Goal: Task Accomplishment & Management: Complete application form

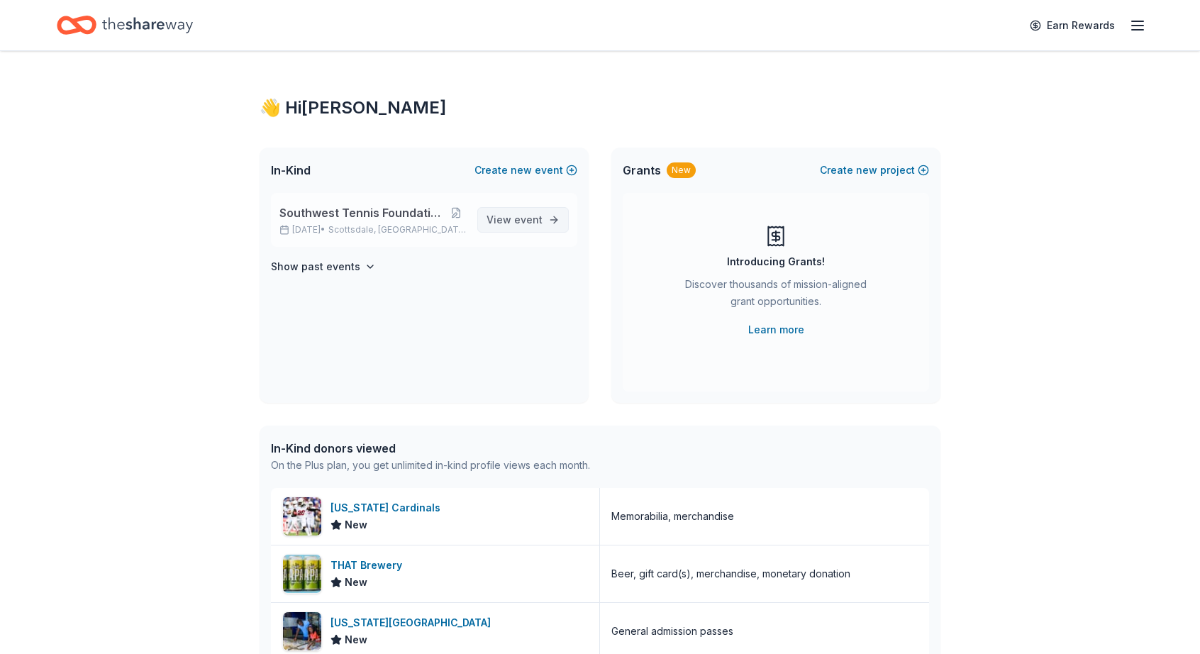
click at [503, 216] on span "View event" at bounding box center [514, 219] width 56 height 17
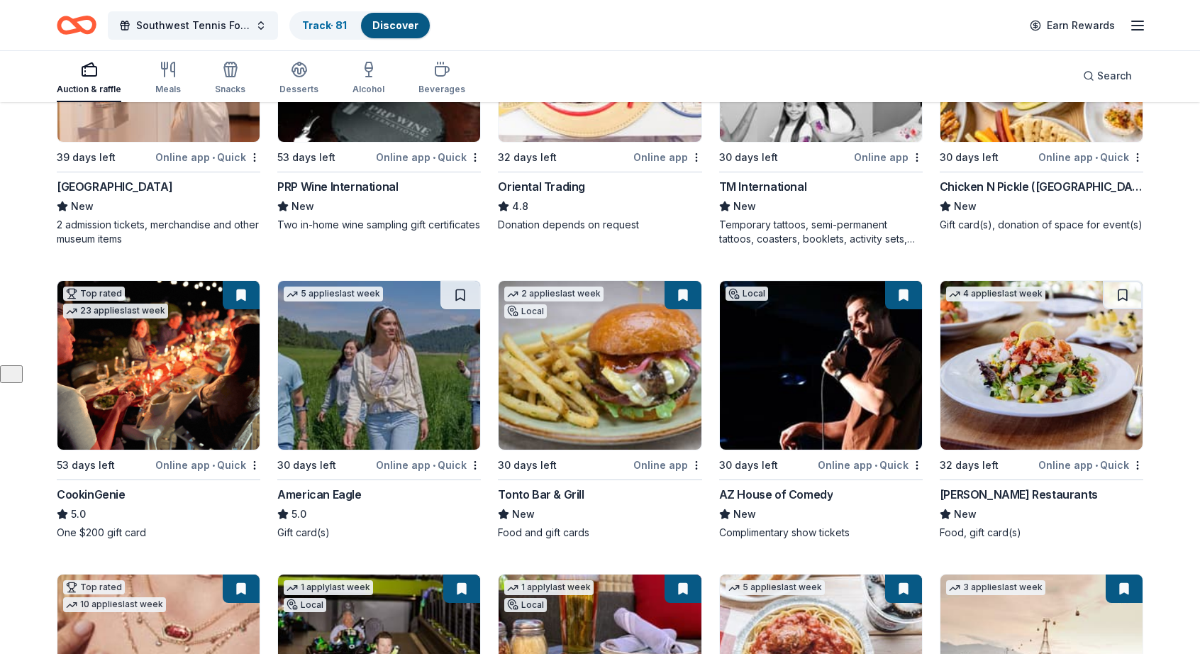
scroll to position [289, 0]
drag, startPoint x: 362, startPoint y: 147, endPoint x: 1171, endPoint y: 232, distance: 813.5
click at [1171, 232] on div "241 results in Scottsdale, AZ Application deadlines 46 this month 188 in Octobe…" at bounding box center [600, 541] width 1200 height 1454
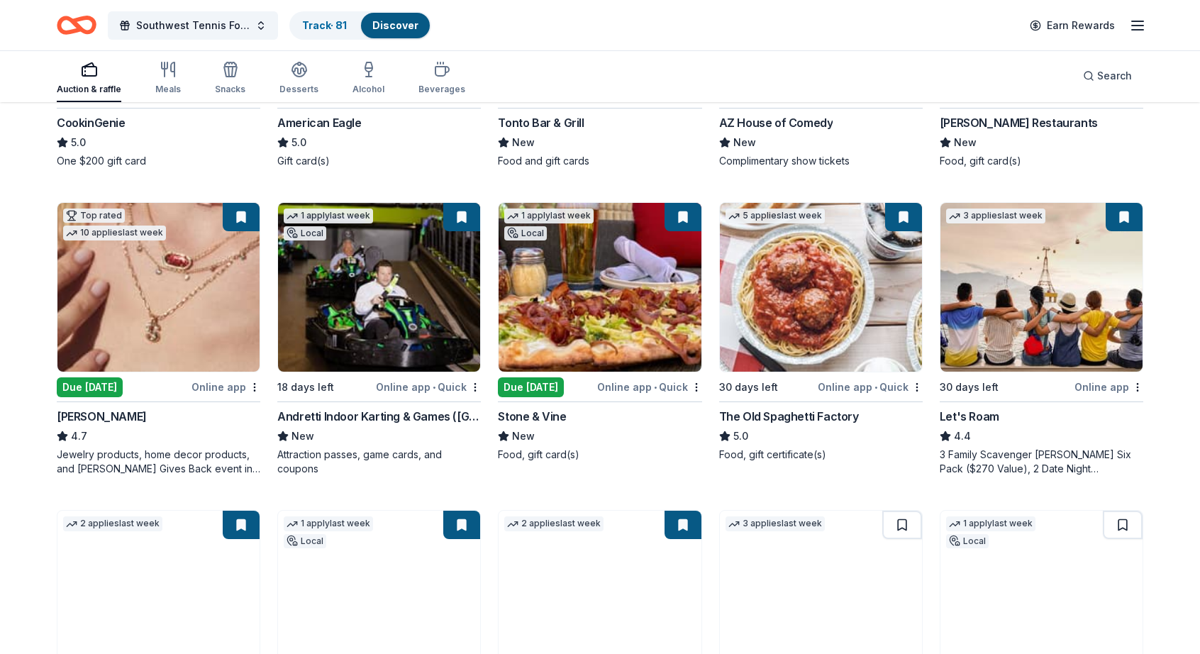
scroll to position [690, 0]
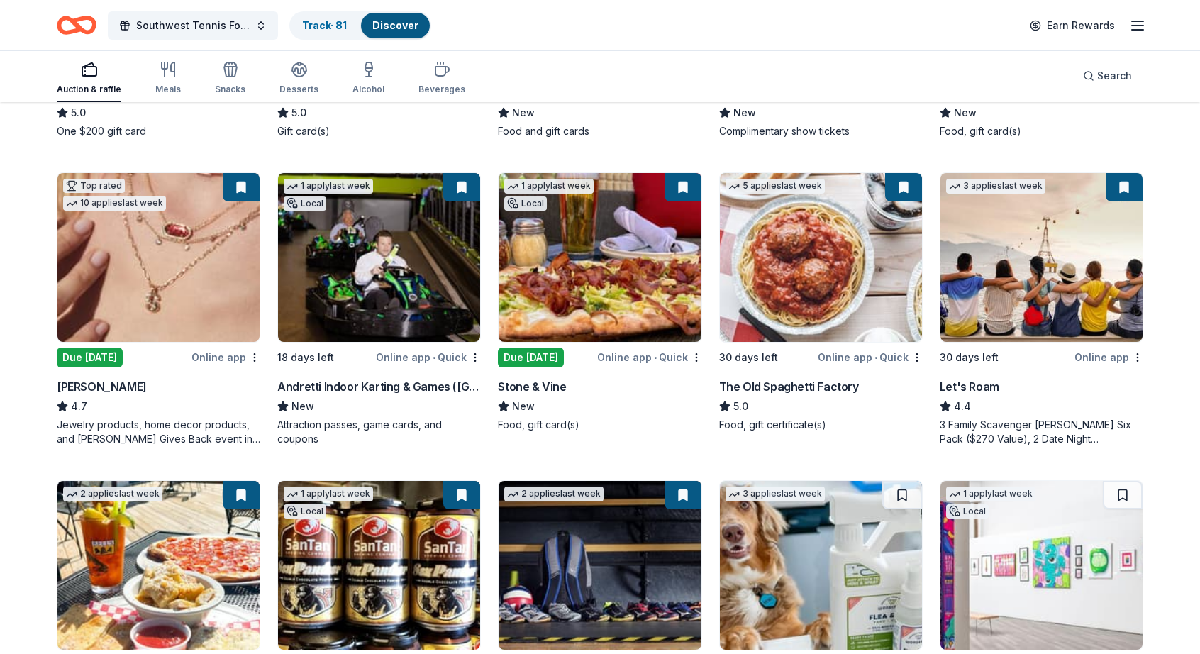
click at [532, 382] on div "Stone & Vine" at bounding box center [532, 386] width 68 height 17
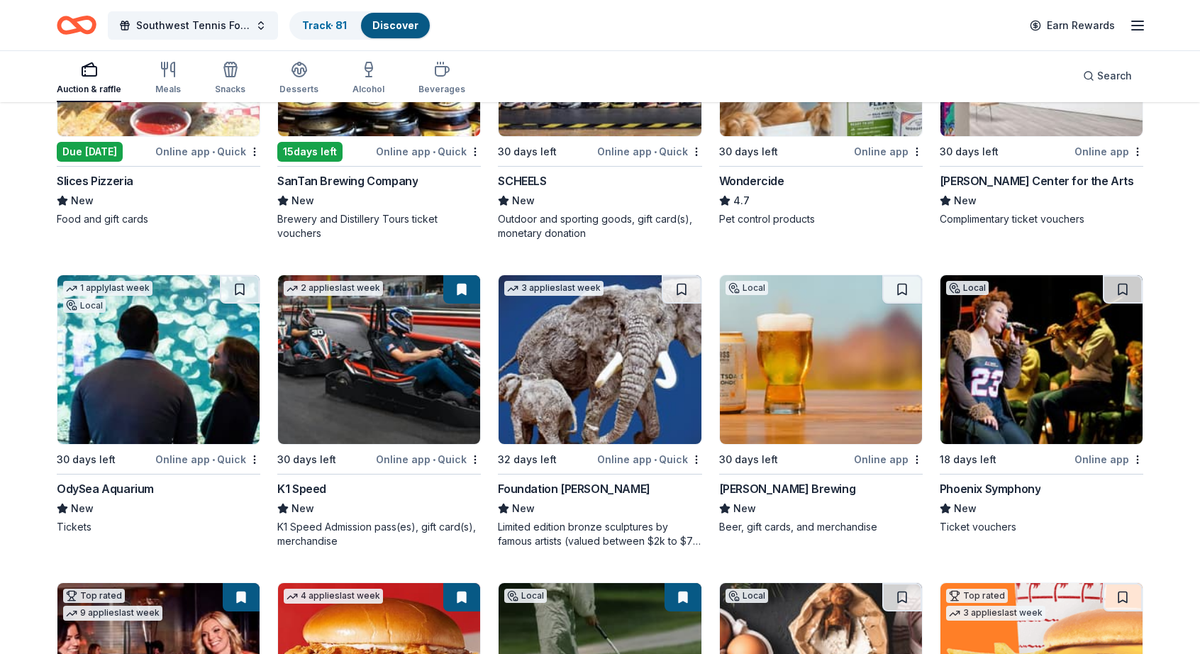
scroll to position [1210, 0]
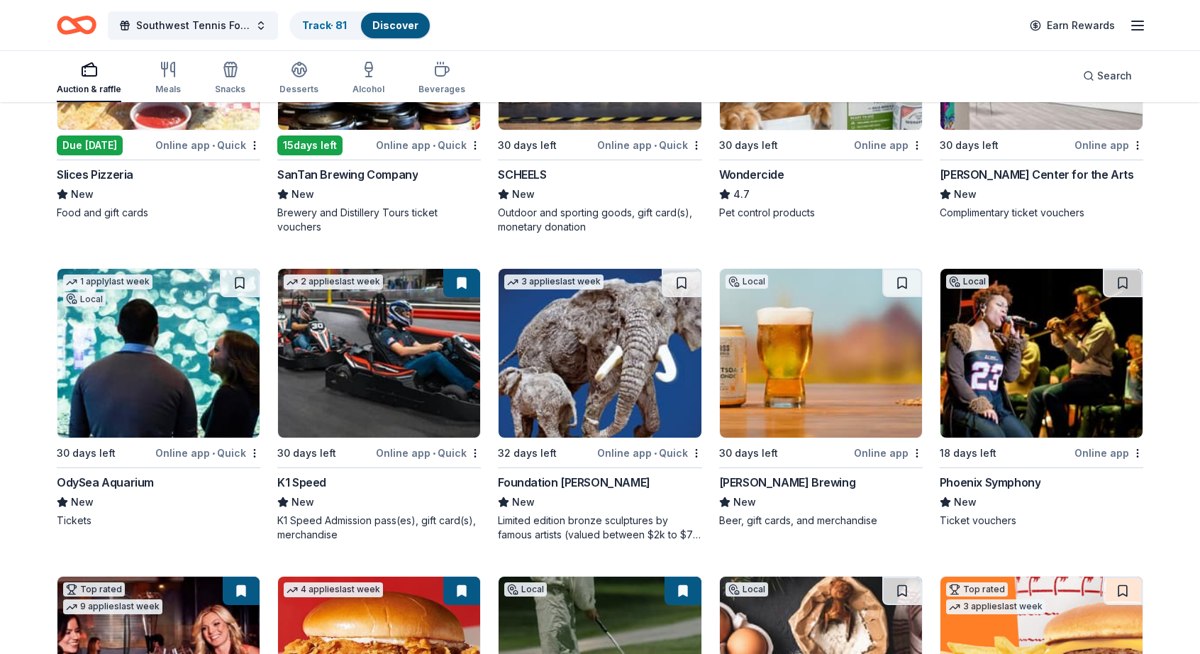
click at [118, 396] on img at bounding box center [158, 353] width 202 height 169
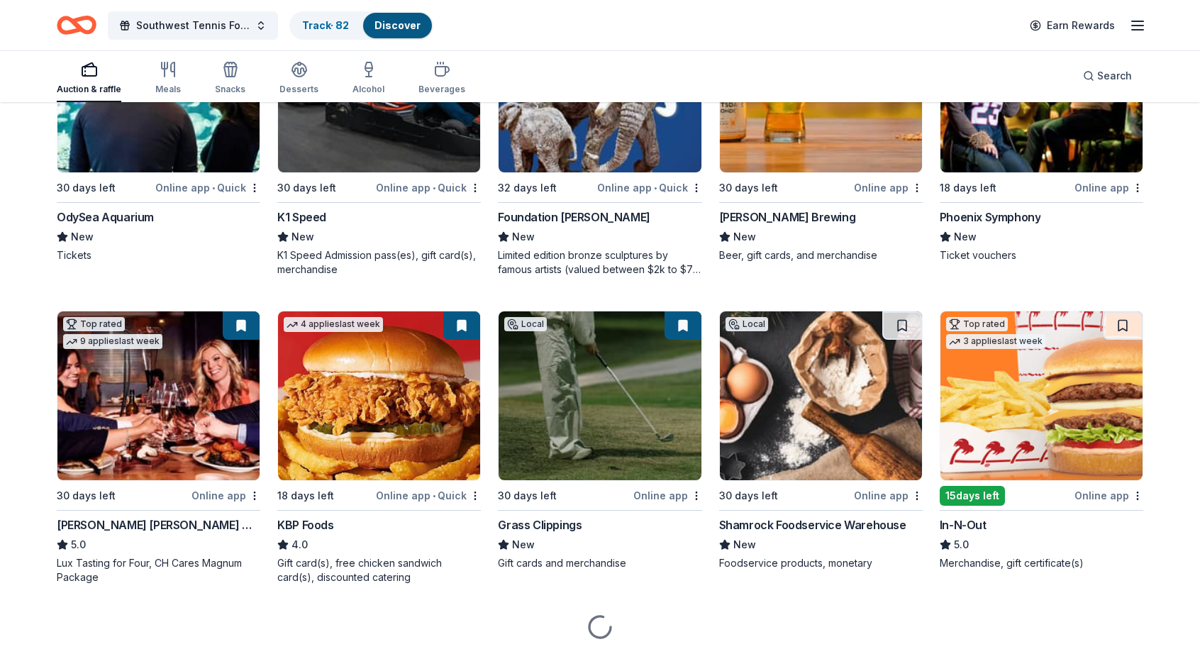
scroll to position [1479, 0]
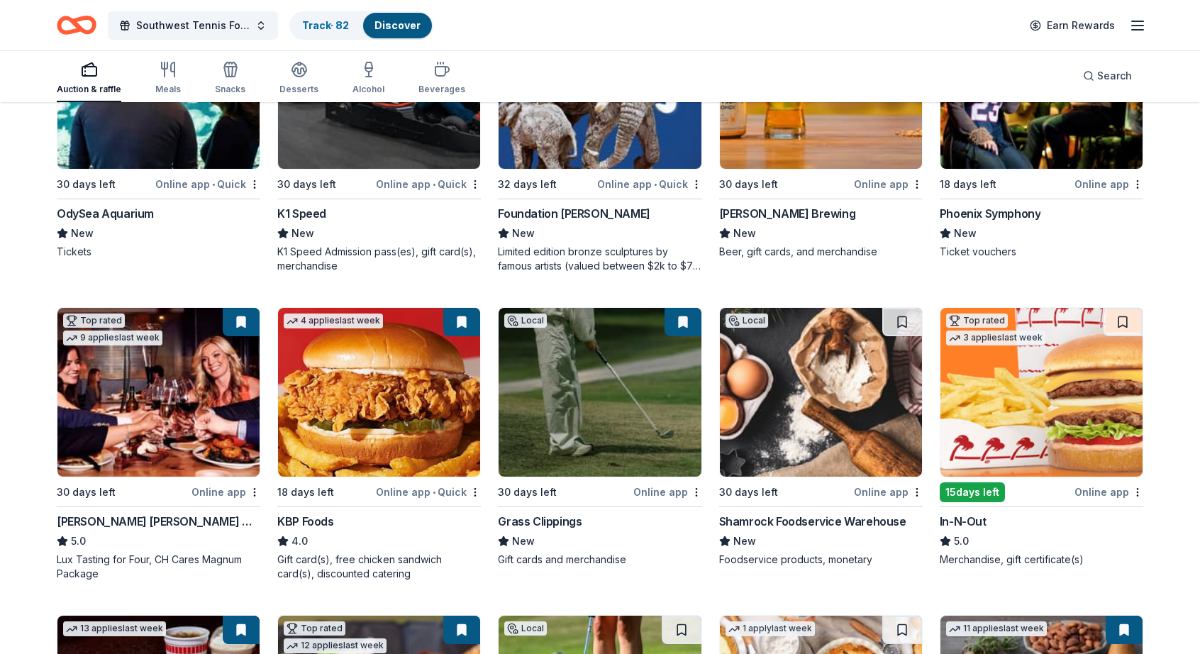
click at [141, 389] on img at bounding box center [158, 392] width 202 height 169
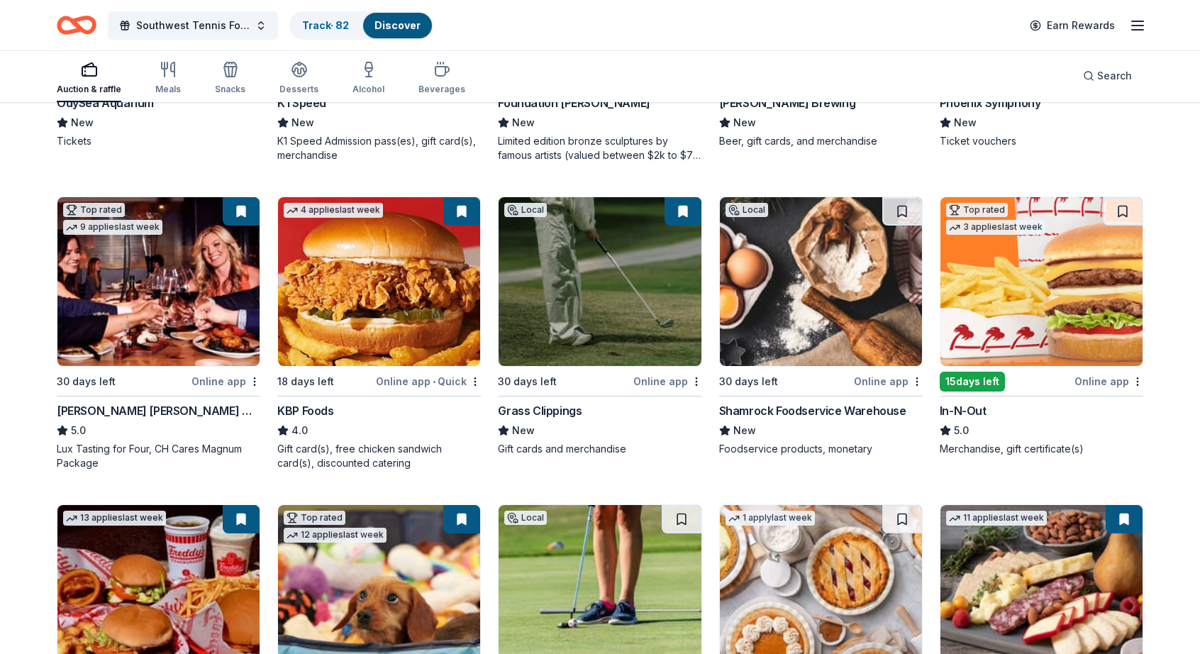
scroll to position [1616, 0]
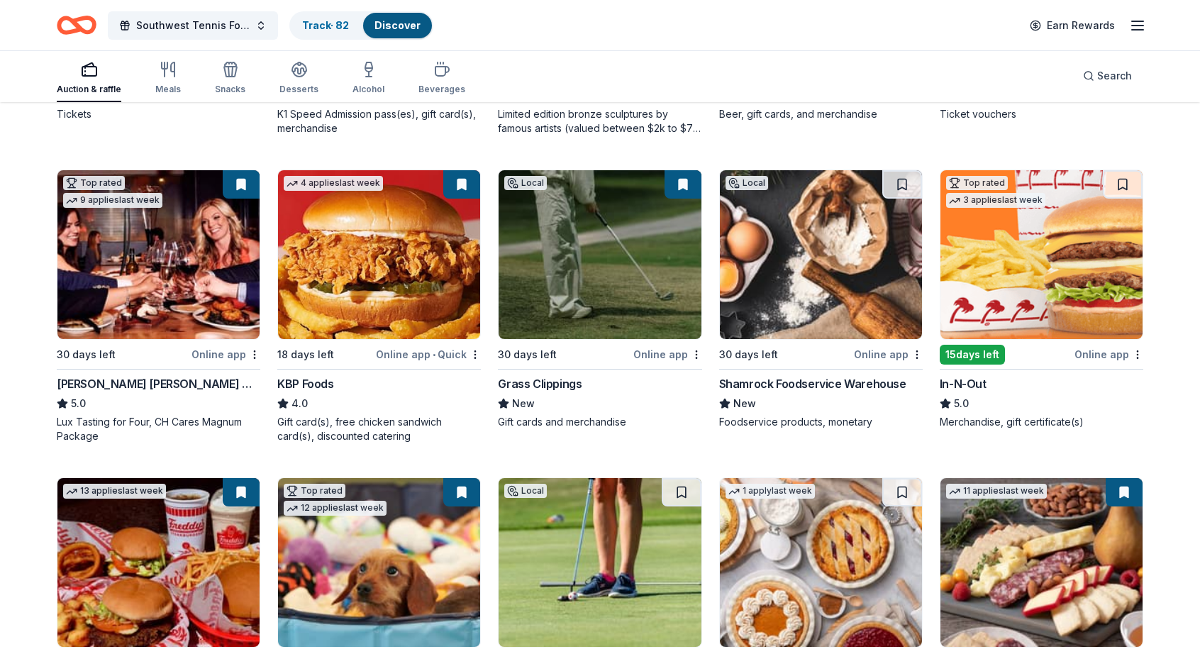
click at [1028, 267] on img at bounding box center [1041, 254] width 202 height 169
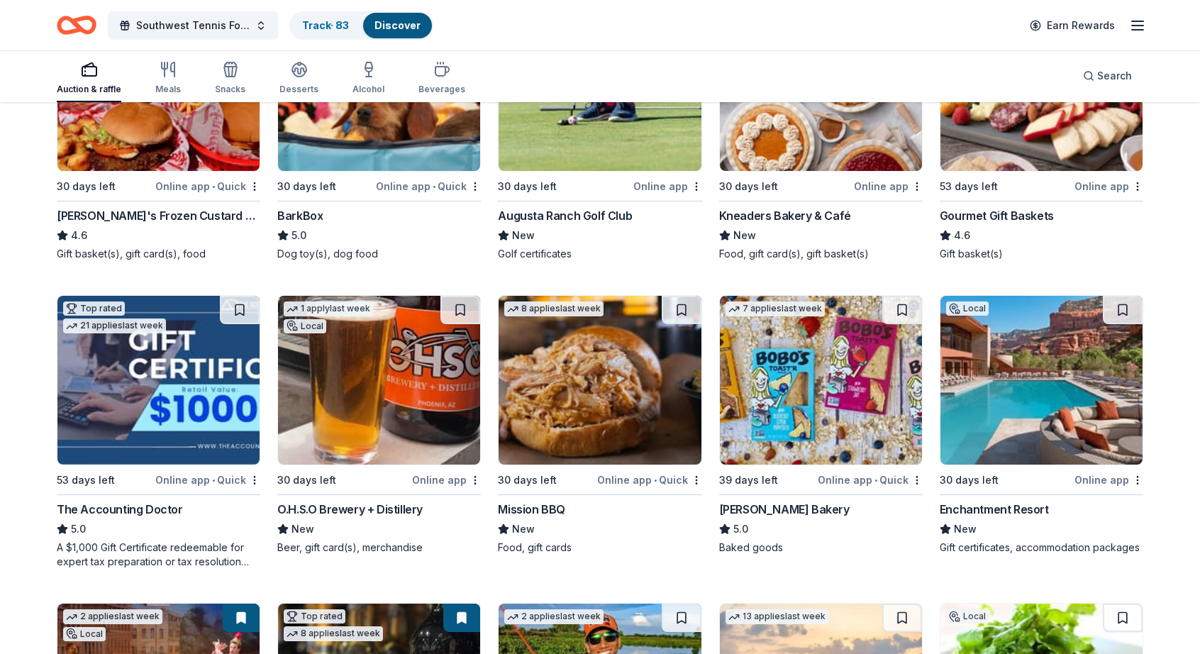
scroll to position [2106, 0]
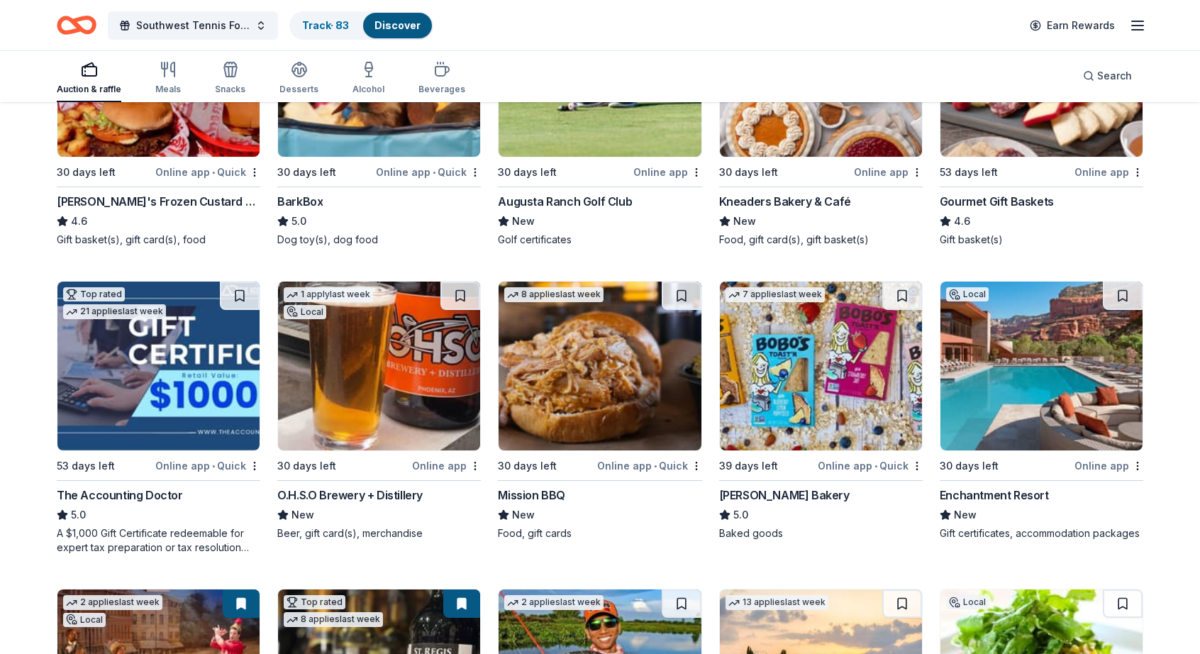
click at [367, 391] on img at bounding box center [379, 366] width 202 height 169
click at [547, 430] on img at bounding box center [600, 366] width 202 height 169
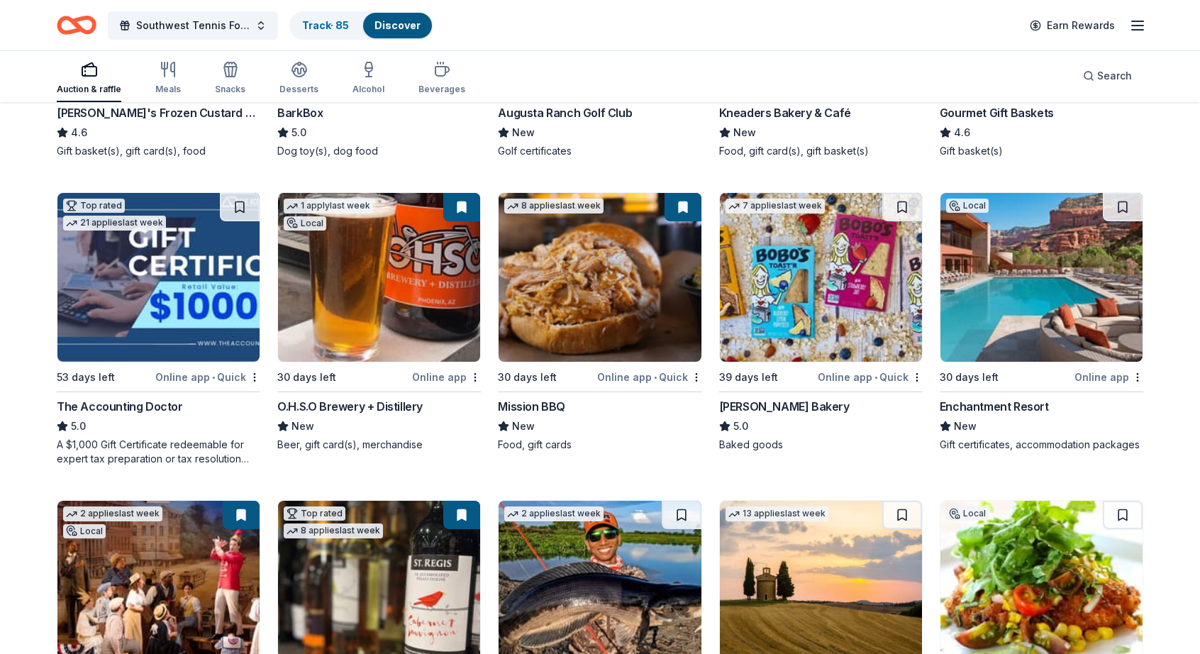
scroll to position [2196, 0]
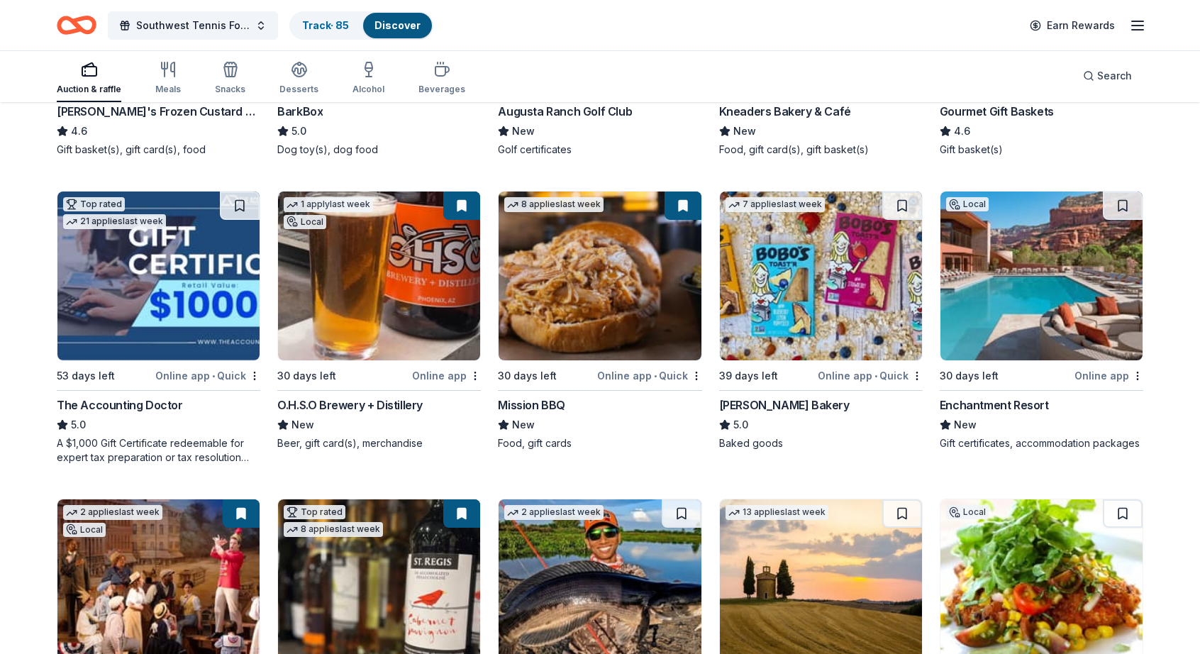
click at [997, 337] on img at bounding box center [1041, 275] width 202 height 169
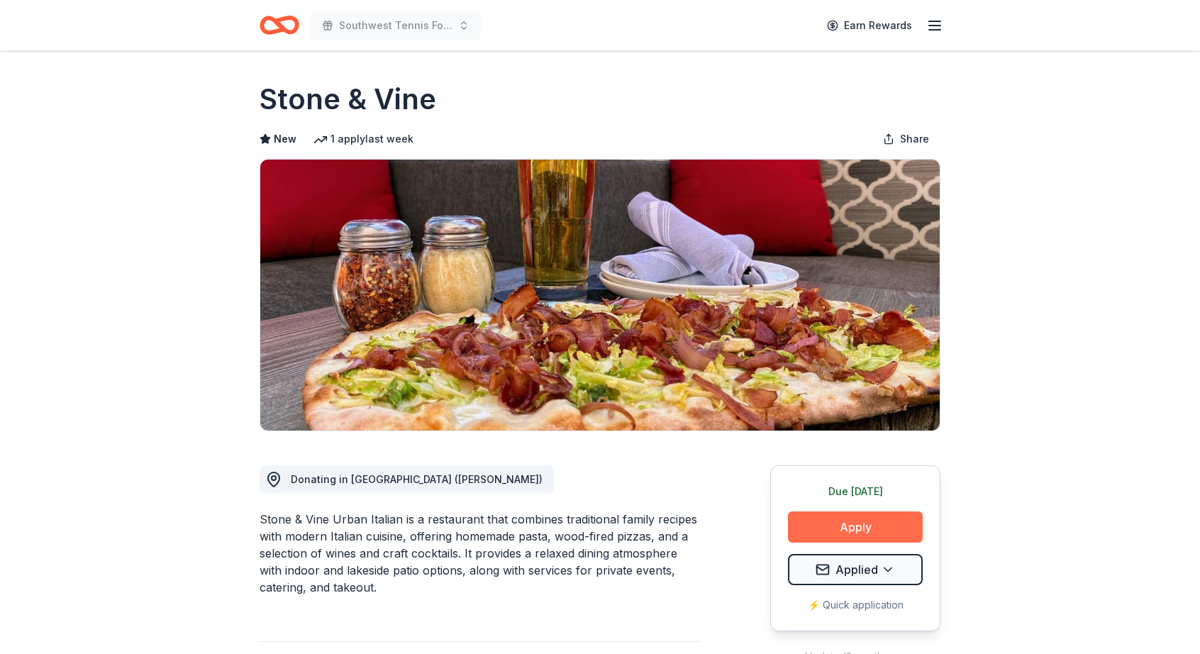
click at [820, 528] on button "Apply" at bounding box center [855, 526] width 135 height 31
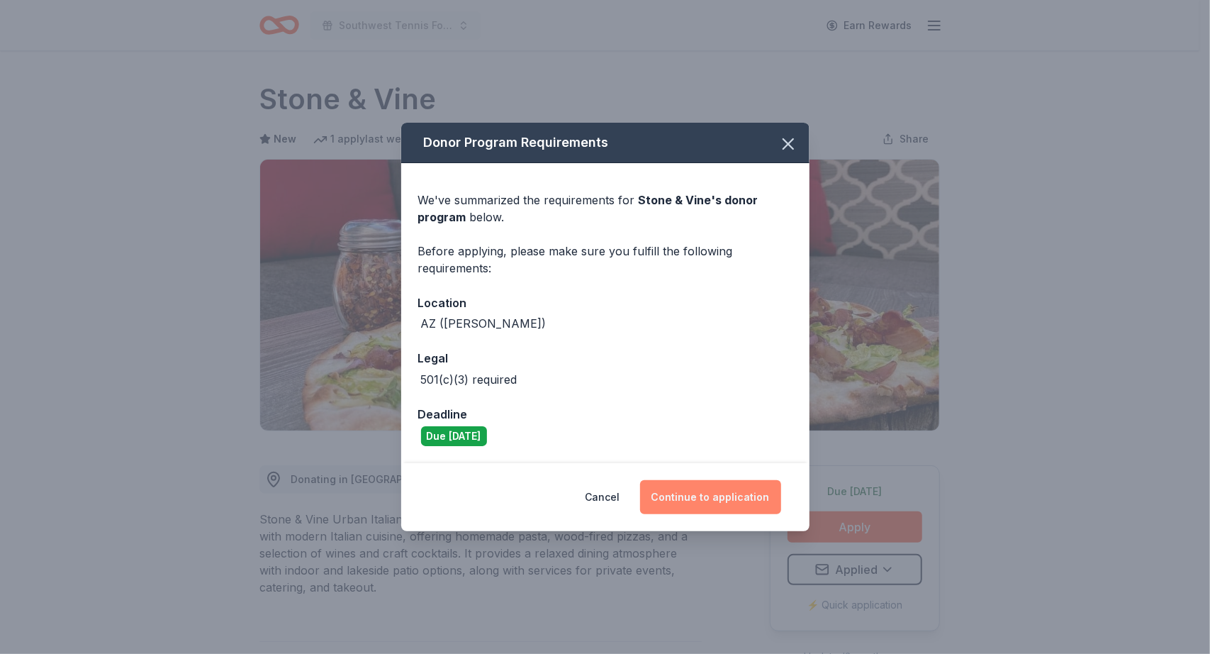
click at [712, 500] on button "Continue to application" at bounding box center [710, 497] width 141 height 34
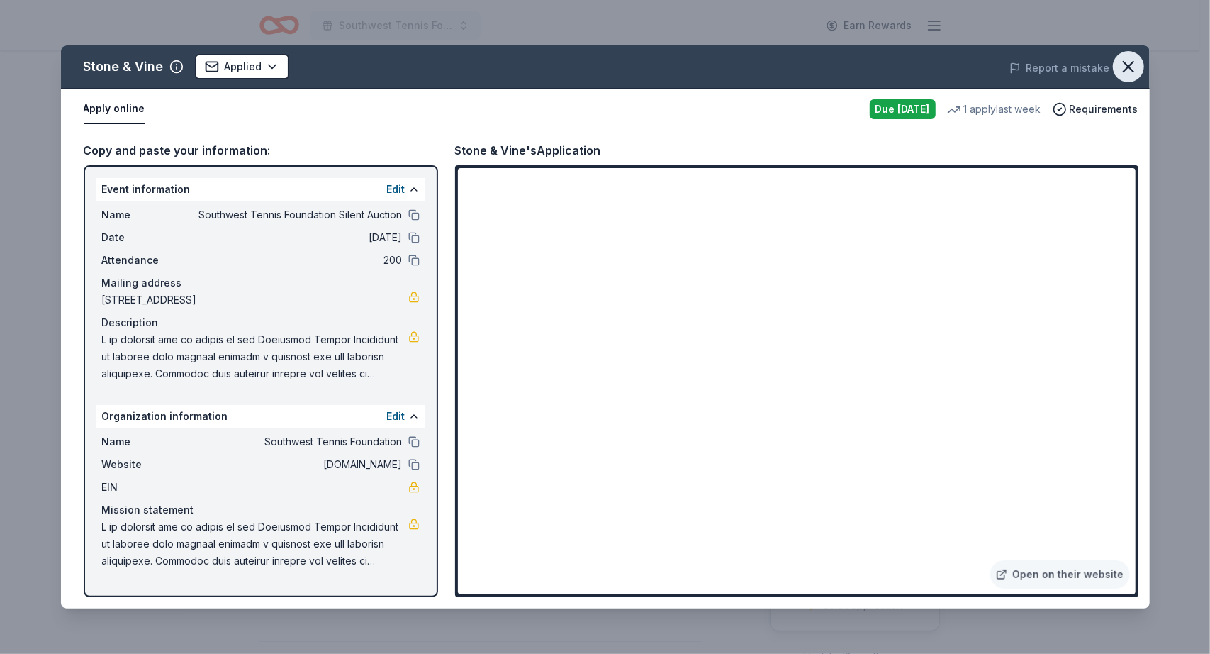
click at [1130, 60] on icon "button" at bounding box center [1129, 67] width 20 height 20
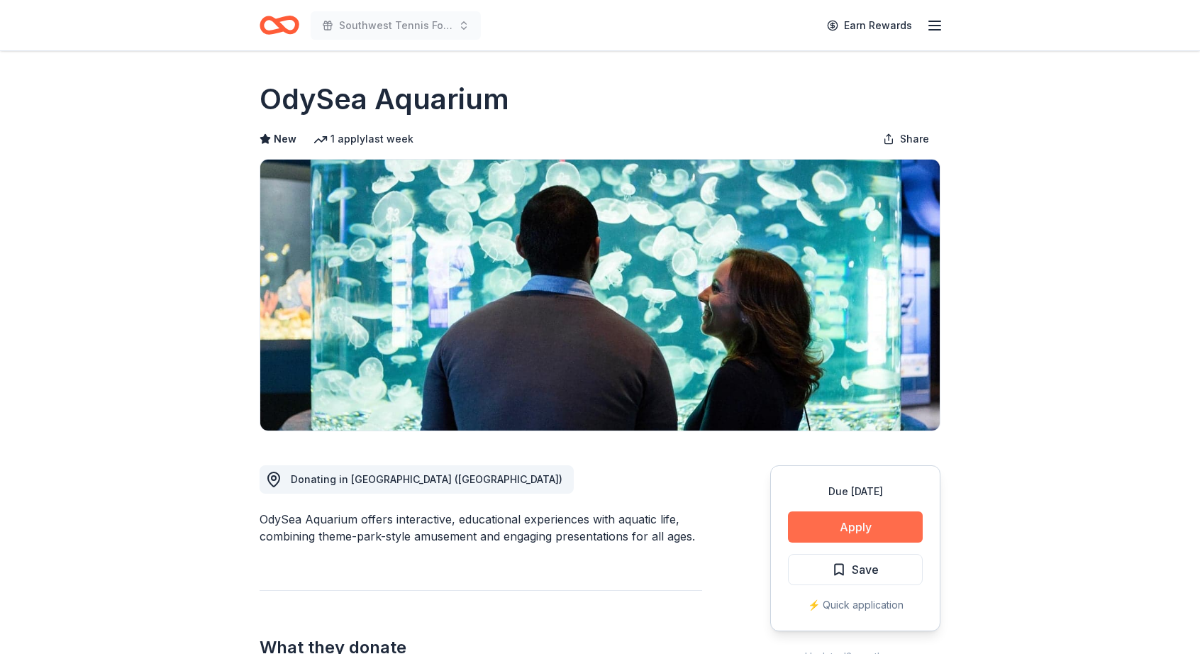
click at [863, 523] on button "Apply" at bounding box center [855, 526] width 135 height 31
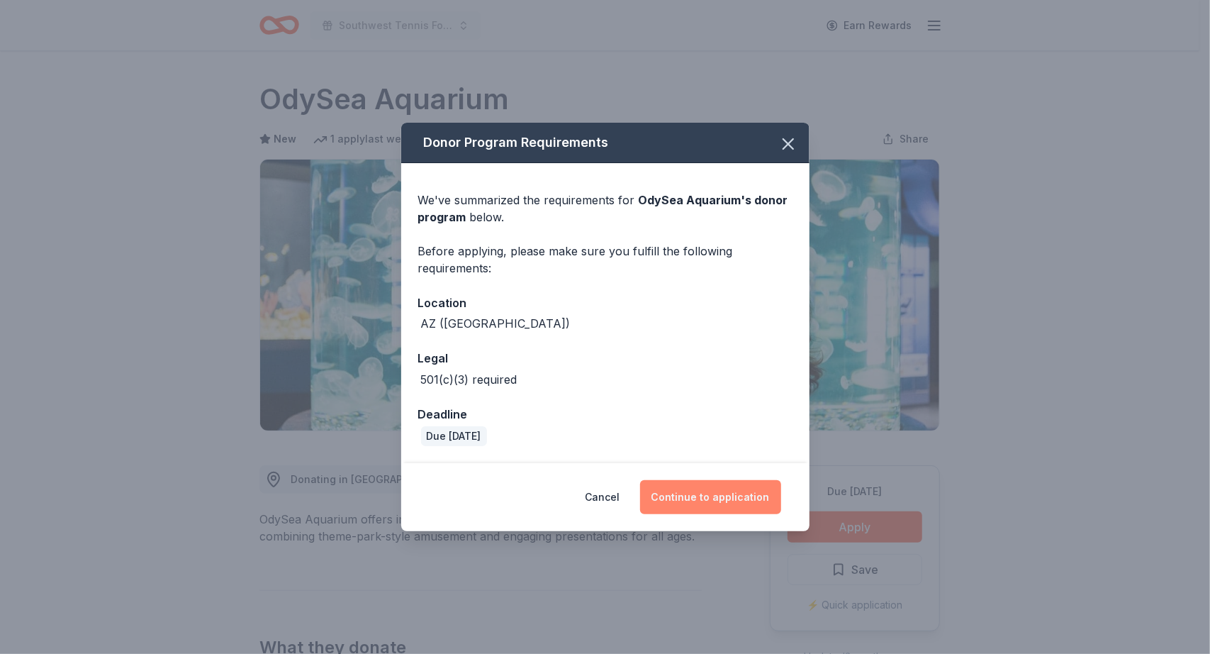
click at [715, 491] on button "Continue to application" at bounding box center [710, 497] width 141 height 34
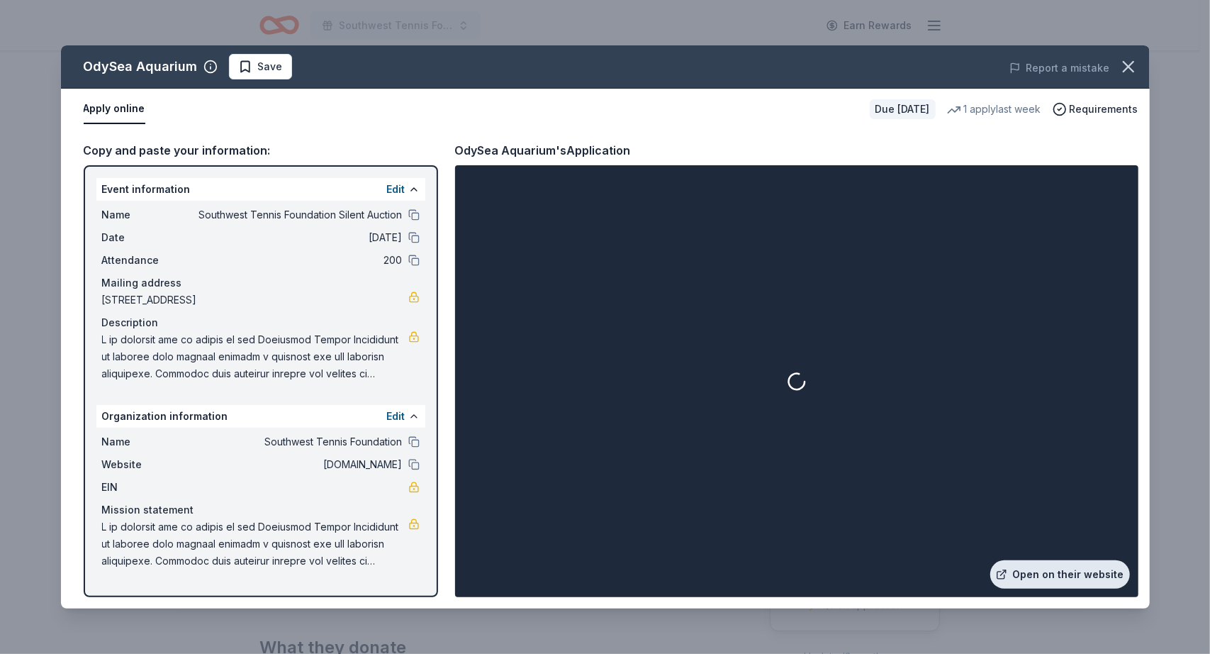
click at [1048, 581] on link "Open on their website" at bounding box center [1061, 574] width 140 height 28
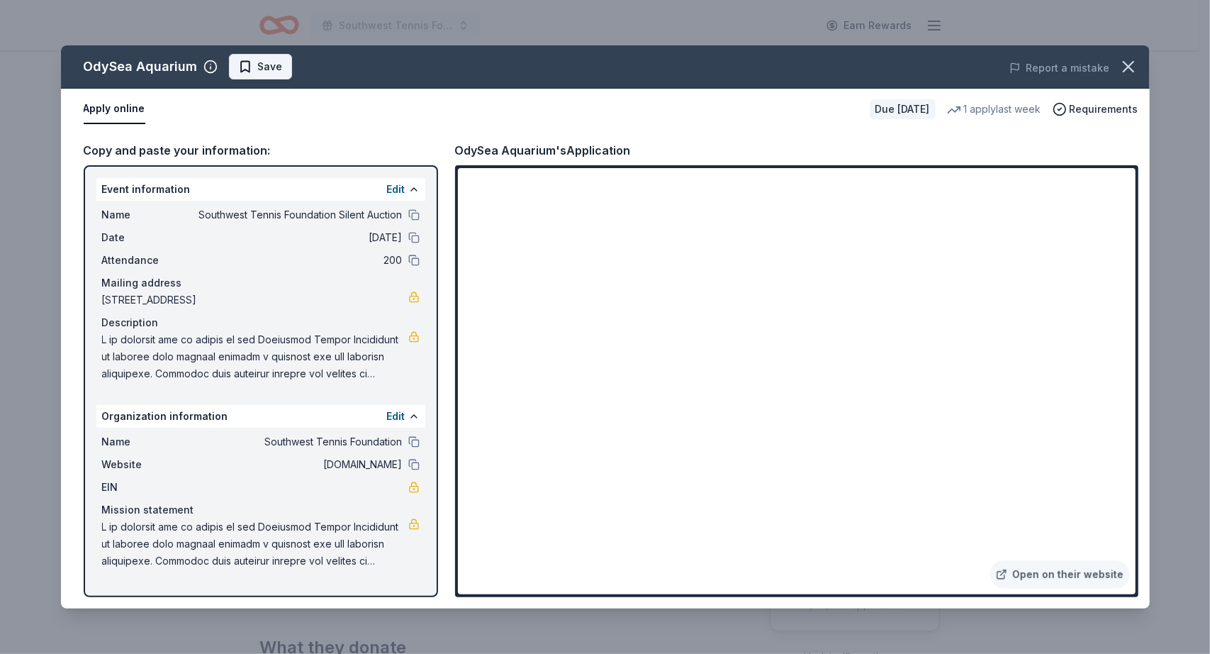
click at [258, 67] on span "Save" at bounding box center [270, 66] width 25 height 17
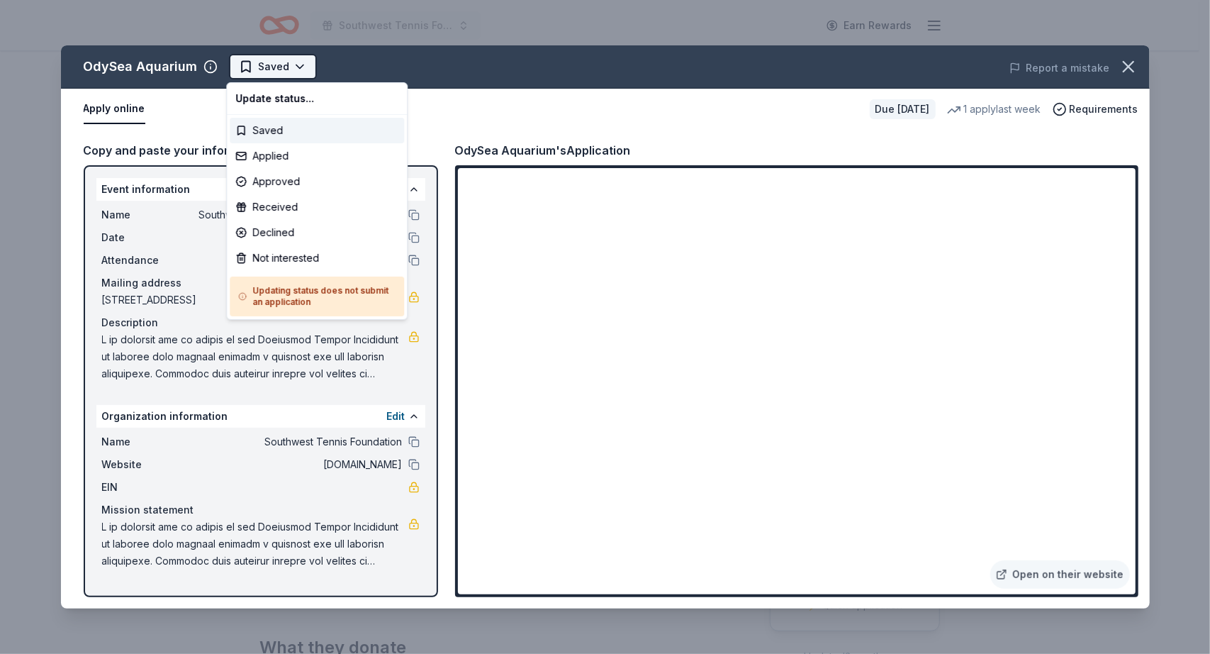
click at [295, 65] on html "Southwest Tennis Foundation Silent Auction Earn Rewards Due in 30 days Share Od…" at bounding box center [605, 327] width 1210 height 654
click at [277, 151] on div "Applied" at bounding box center [317, 156] width 174 height 26
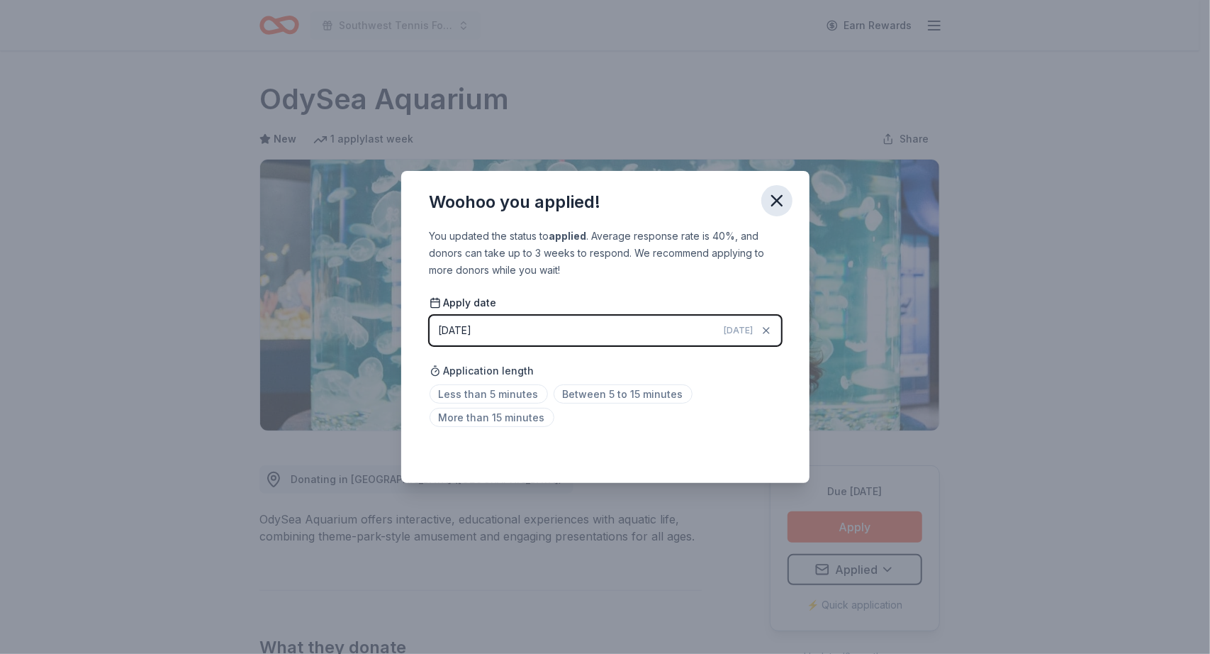
click at [779, 199] on icon "button" at bounding box center [777, 201] width 10 height 10
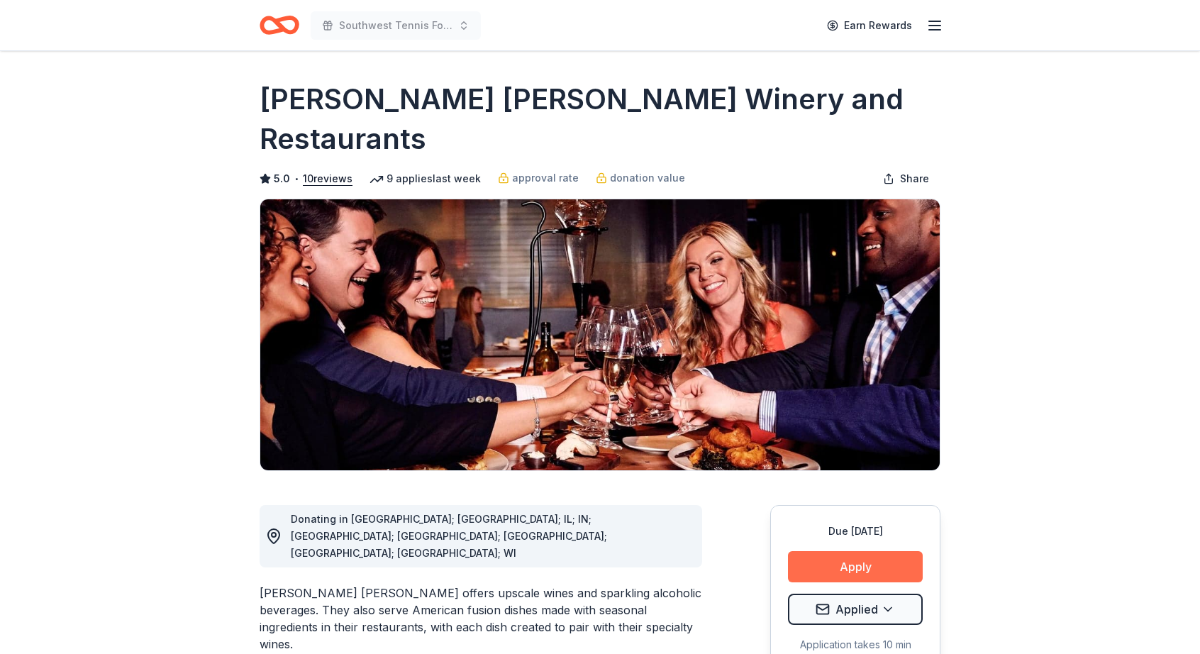
click at [815, 551] on button "Apply" at bounding box center [855, 566] width 135 height 31
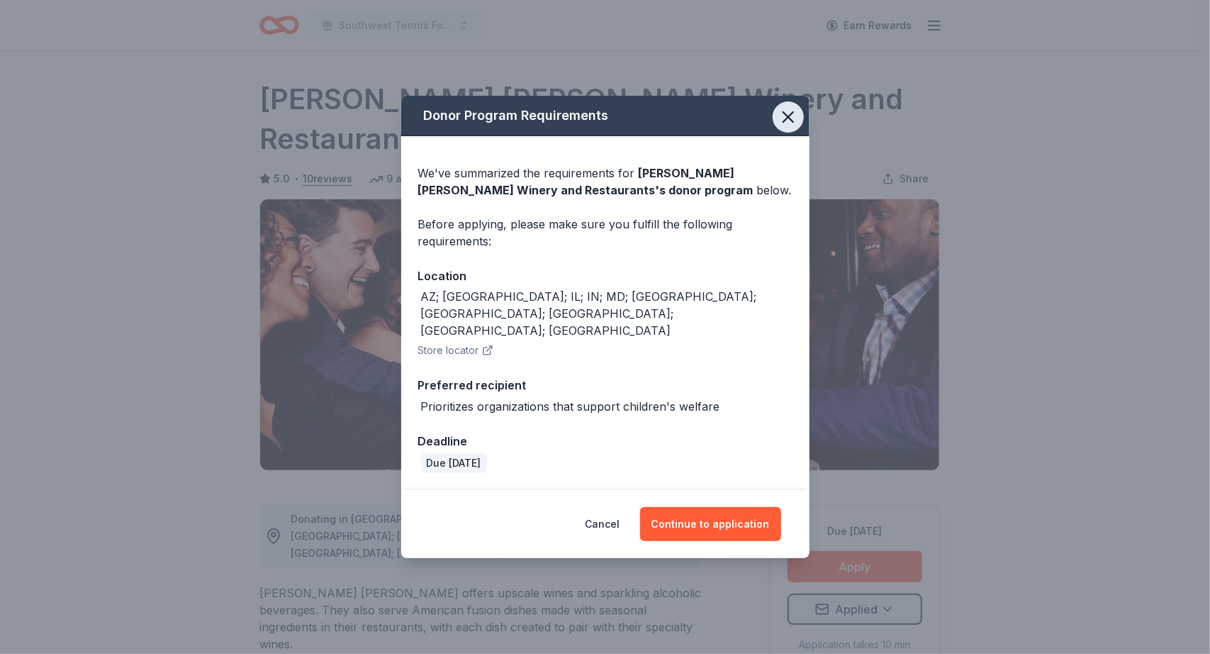
click at [786, 127] on icon "button" at bounding box center [789, 117] width 20 height 20
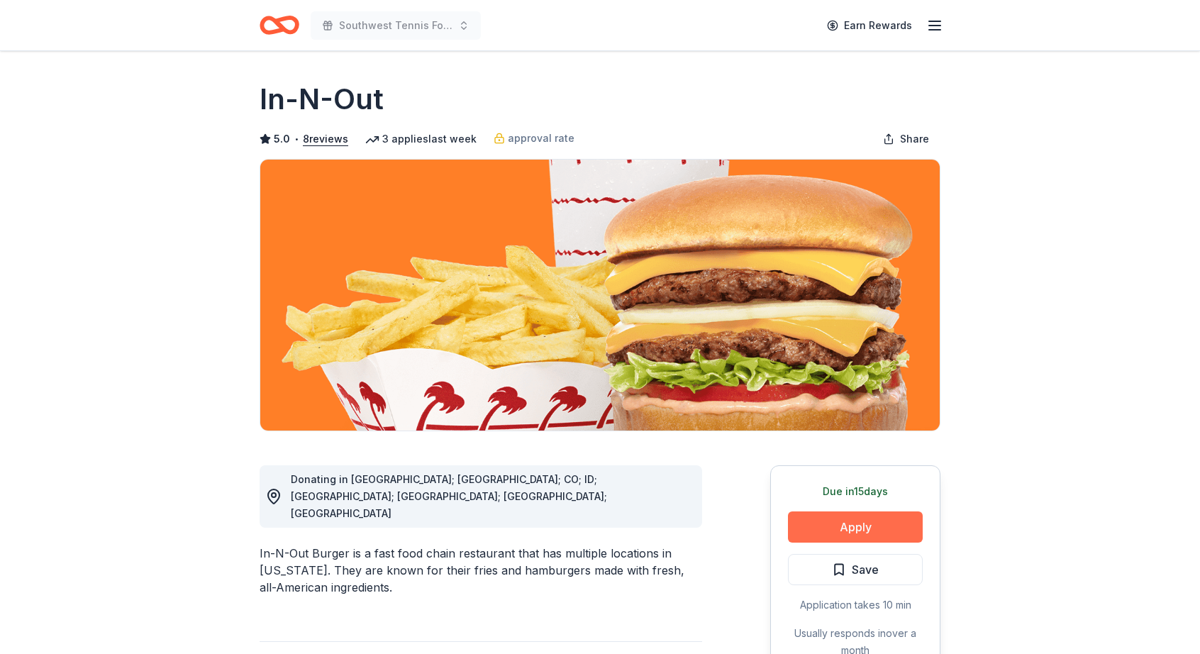
click at [858, 525] on button "Apply" at bounding box center [855, 526] width 135 height 31
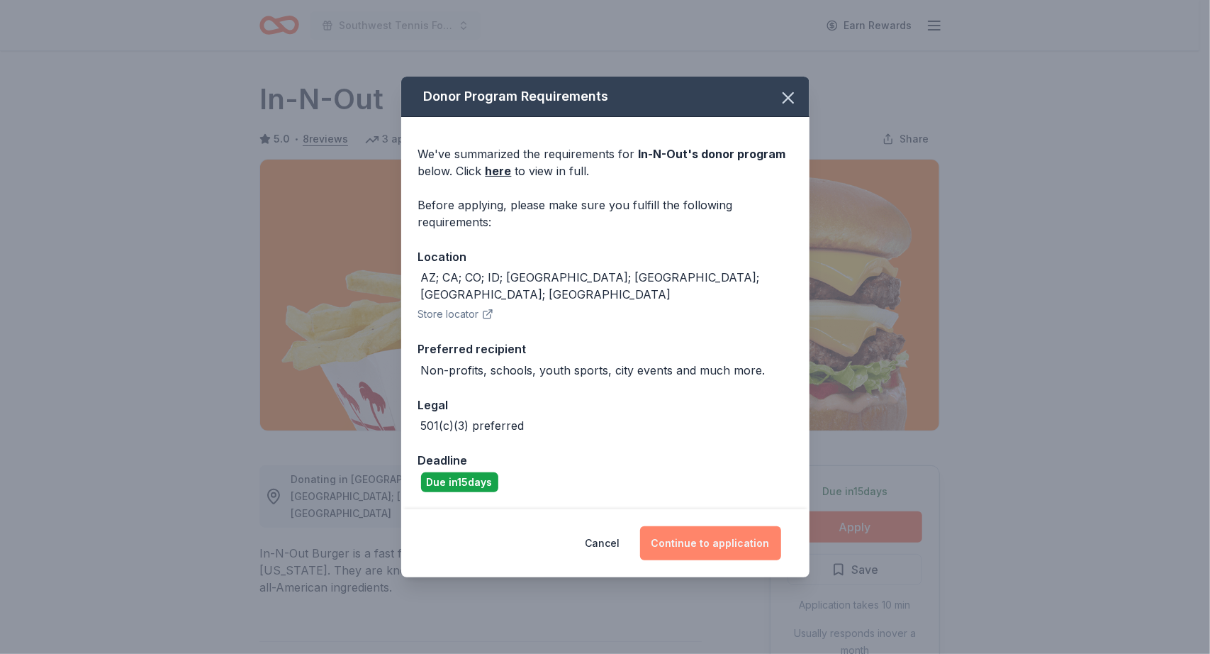
click at [733, 528] on button "Continue to application" at bounding box center [710, 543] width 141 height 34
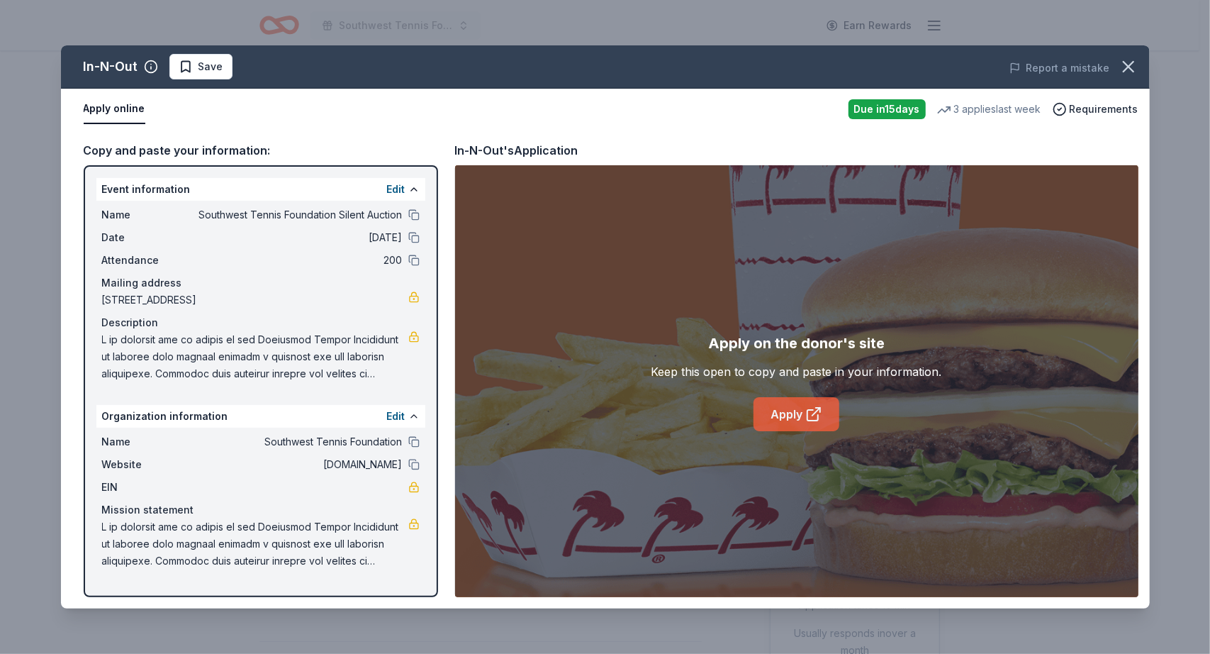
click at [776, 409] on link "Apply" at bounding box center [797, 414] width 86 height 34
click at [790, 408] on link "Apply" at bounding box center [797, 414] width 86 height 34
click at [210, 74] on span "Save" at bounding box center [211, 66] width 25 height 17
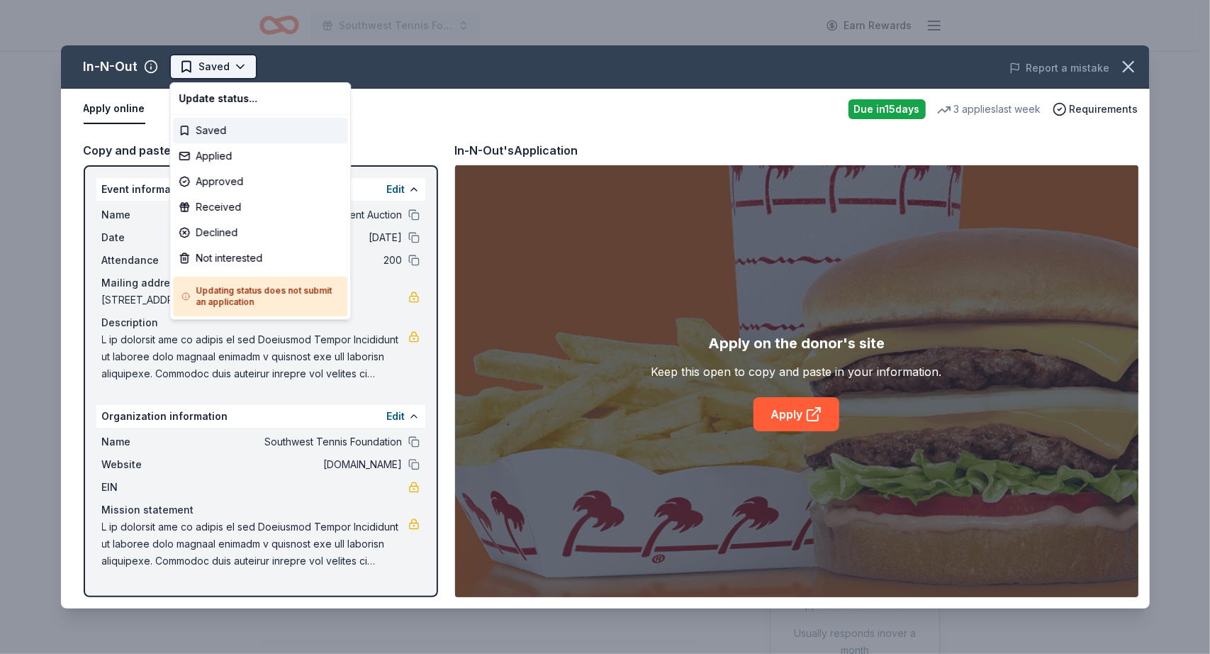
click at [234, 67] on html "Southwest Tennis Foundation Silent Auction Earn Rewards Due in 15 days Share In…" at bounding box center [605, 327] width 1210 height 654
click at [225, 155] on div "Applied" at bounding box center [260, 156] width 174 height 26
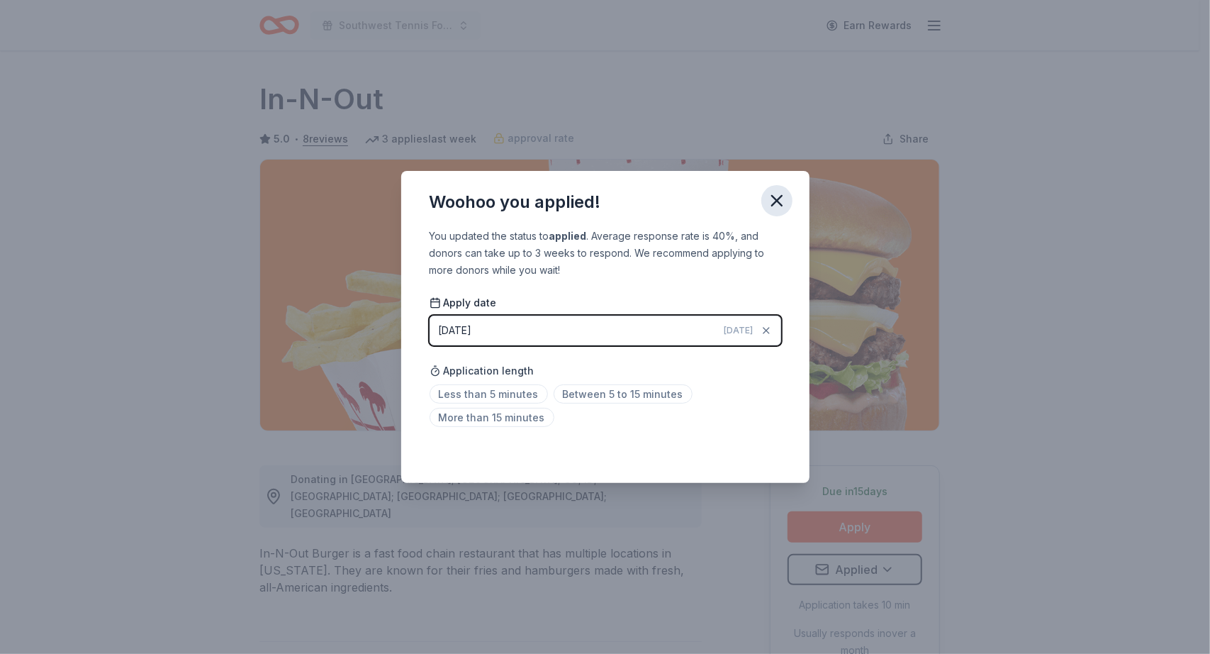
click at [774, 200] on icon "button" at bounding box center [777, 201] width 20 height 20
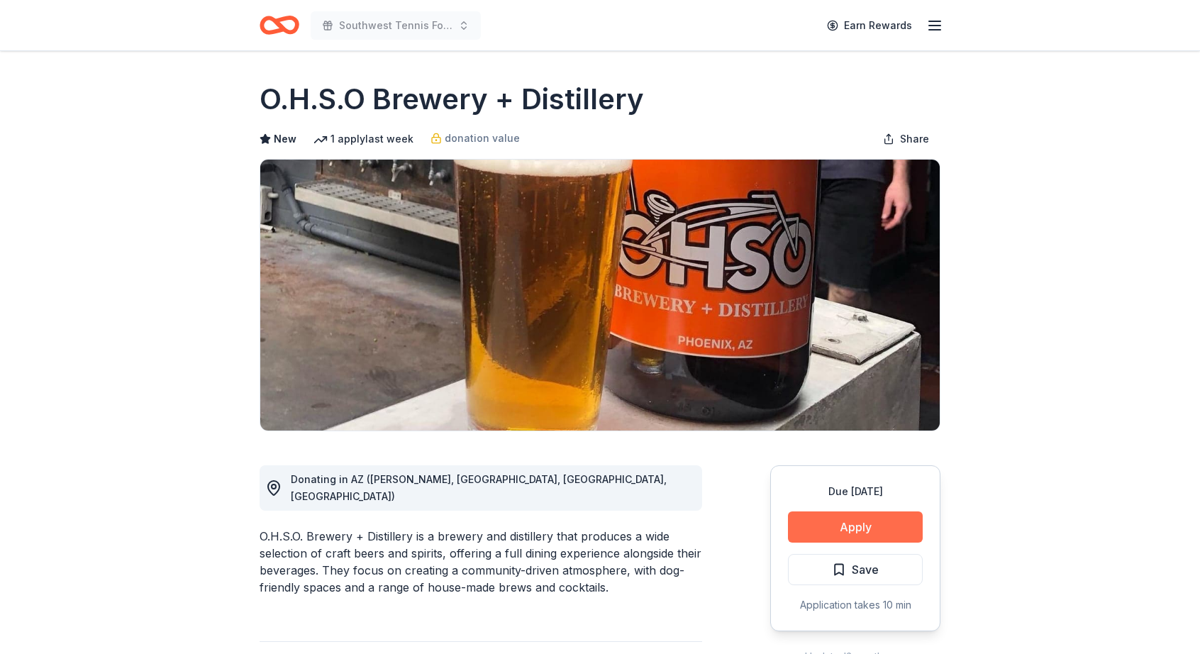
click at [848, 522] on button "Apply" at bounding box center [855, 526] width 135 height 31
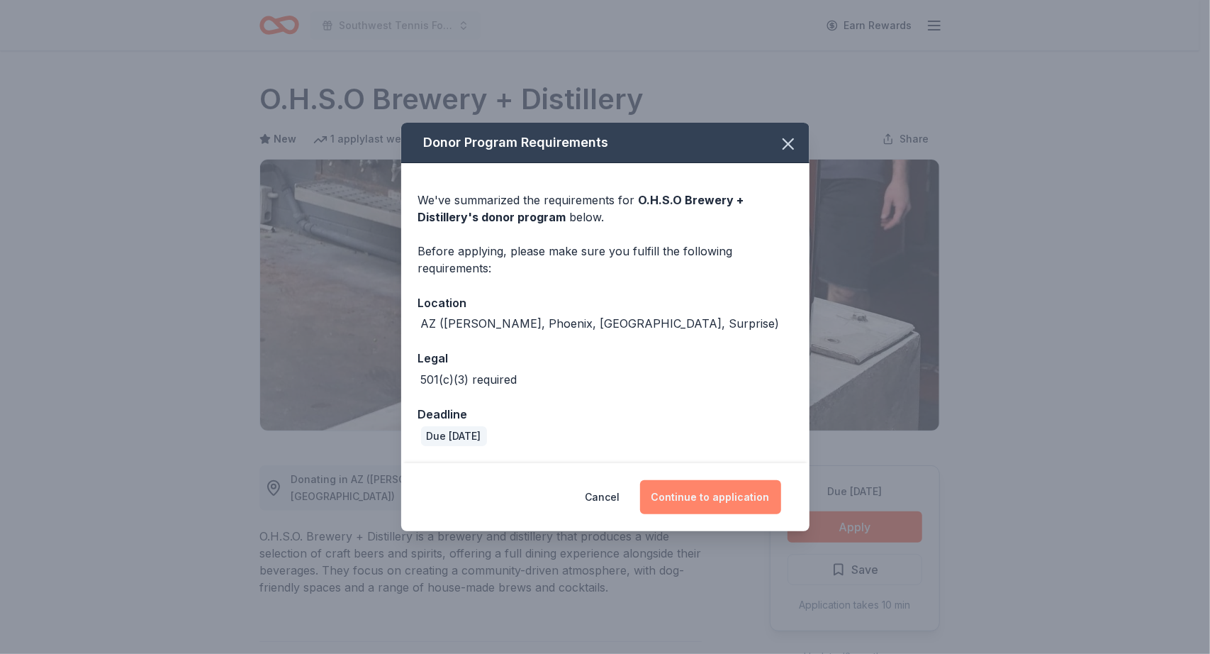
click at [744, 497] on button "Continue to application" at bounding box center [710, 497] width 141 height 34
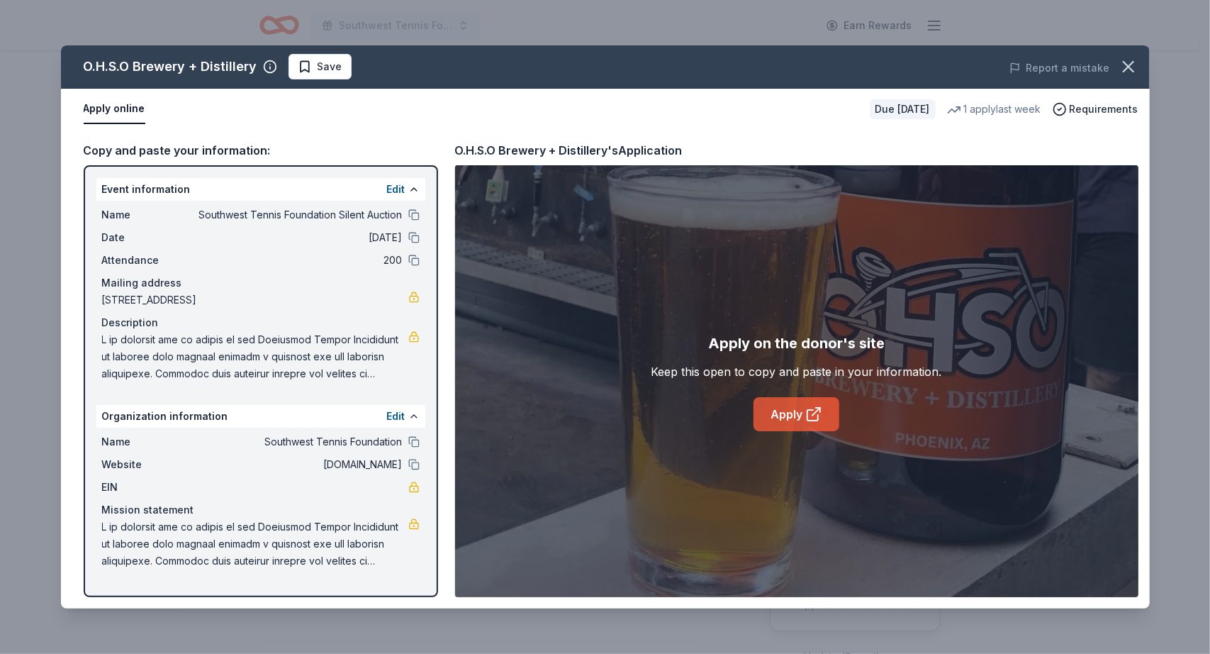
click at [786, 417] on link "Apply" at bounding box center [797, 414] width 86 height 34
click at [319, 67] on span "Save" at bounding box center [330, 66] width 25 height 17
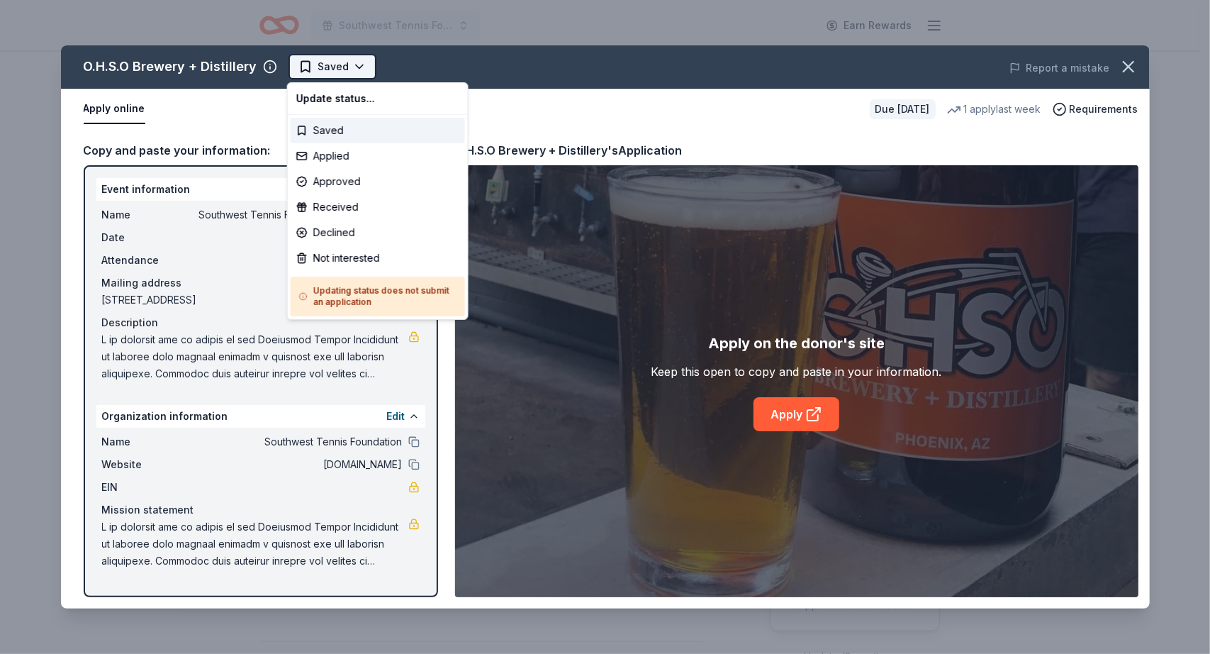
click at [360, 69] on html "Southwest Tennis Foundation Silent Auction Earn Rewards Due [DATE] Share O.H.S.…" at bounding box center [605, 327] width 1210 height 654
click at [343, 158] on div "Applied" at bounding box center [378, 156] width 174 height 26
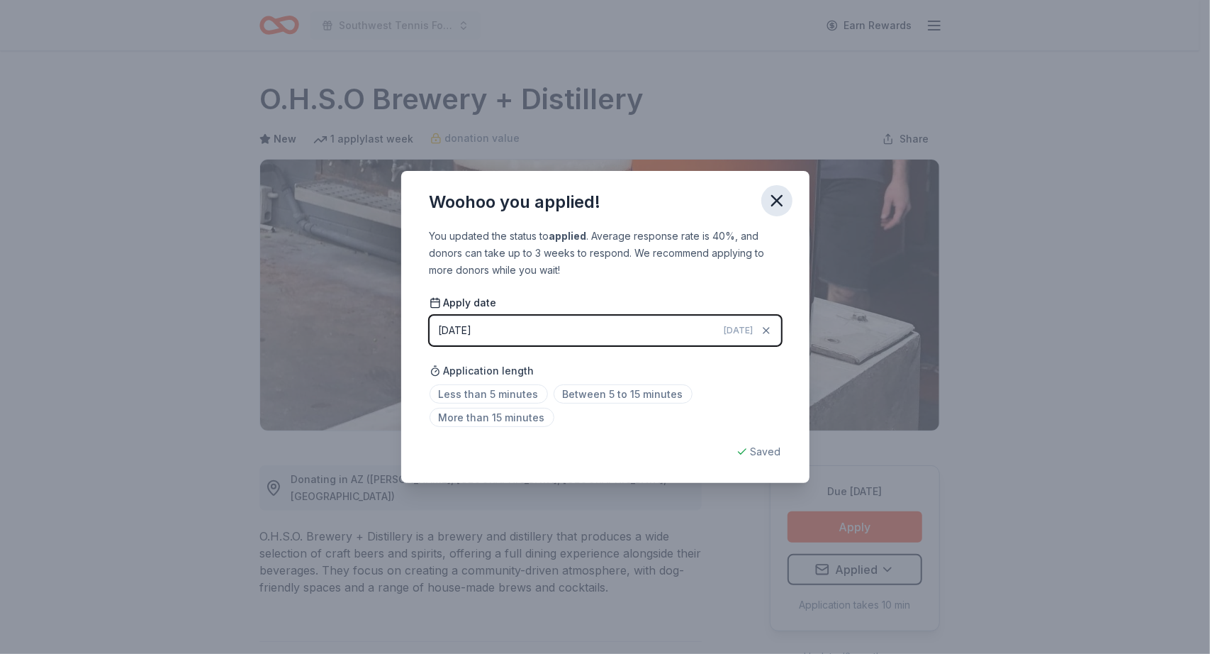
click at [771, 200] on icon "button" at bounding box center [777, 201] width 20 height 20
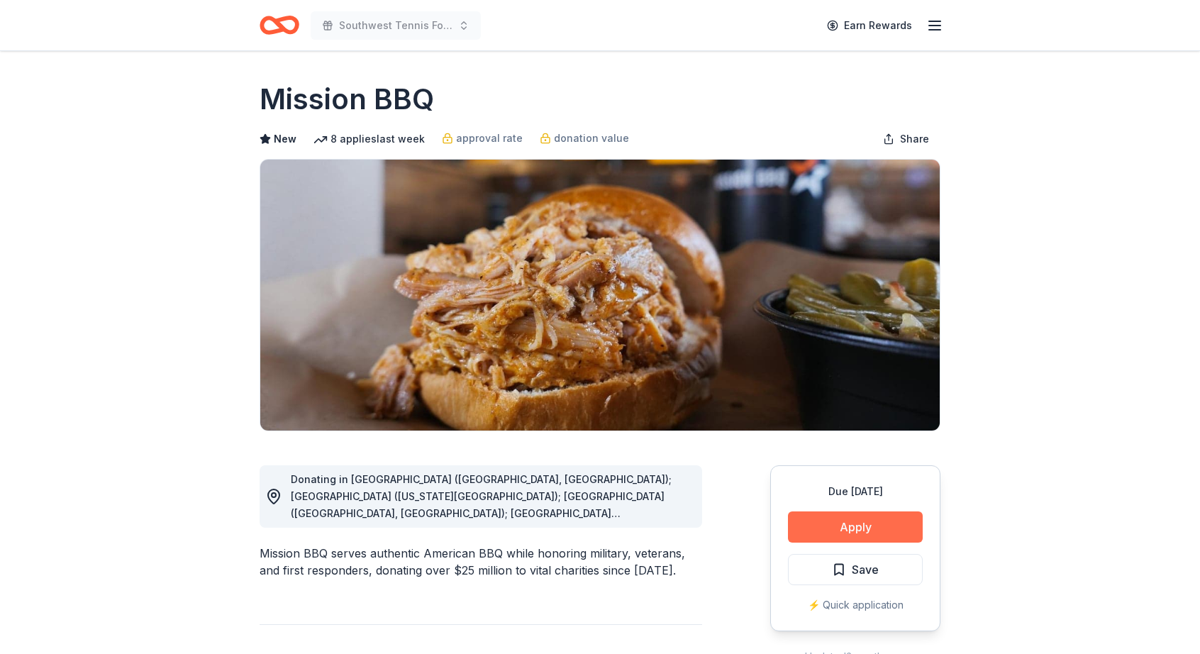
click at [854, 518] on button "Apply" at bounding box center [855, 526] width 135 height 31
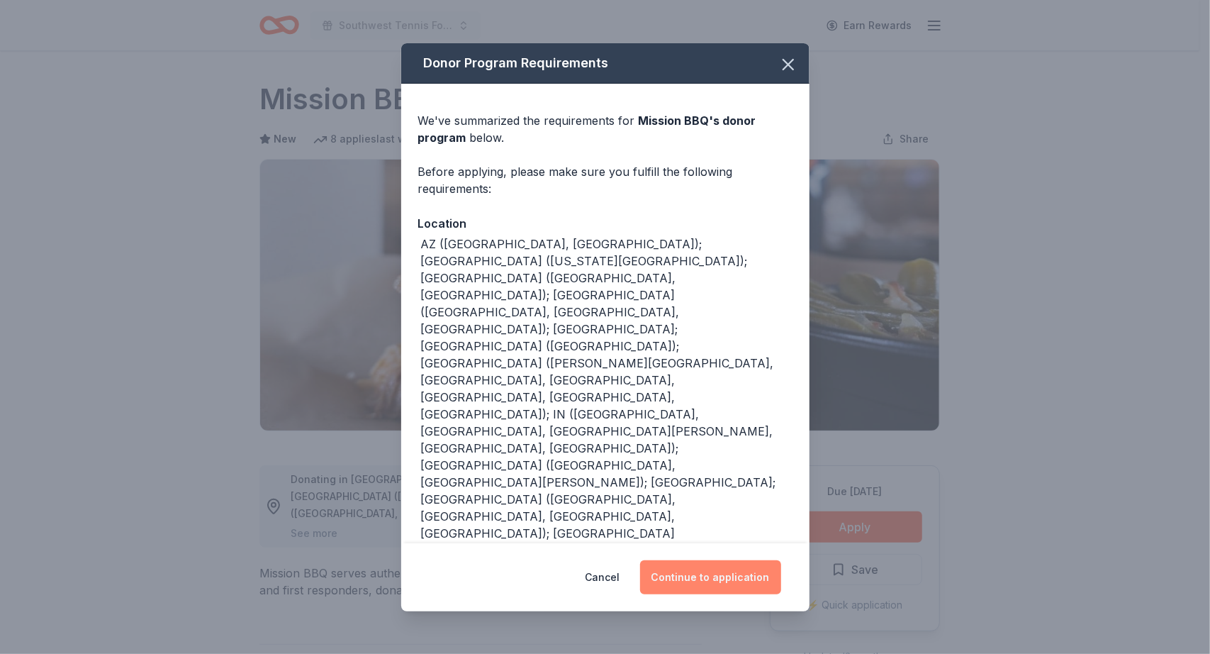
click at [727, 566] on button "Continue to application" at bounding box center [710, 577] width 141 height 34
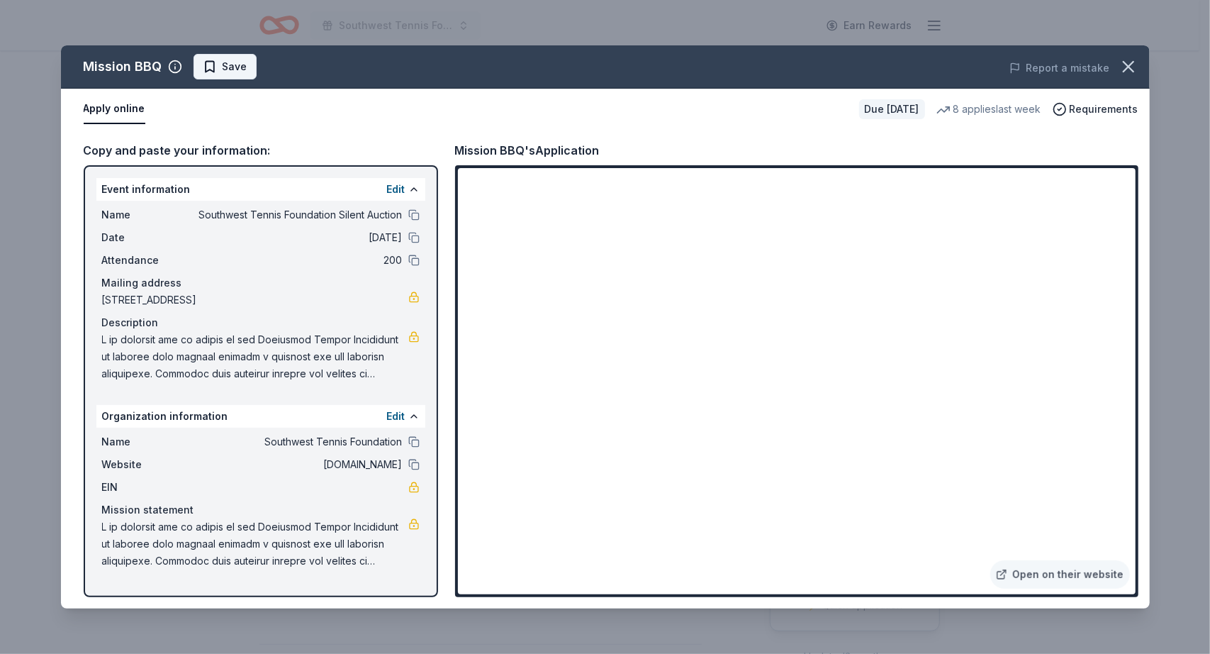
click at [230, 69] on span "Save" at bounding box center [235, 66] width 25 height 17
click at [258, 65] on html "Southwest Tennis Foundation Silent Auction Earn Rewards Due [DATE] Share Missio…" at bounding box center [605, 327] width 1210 height 654
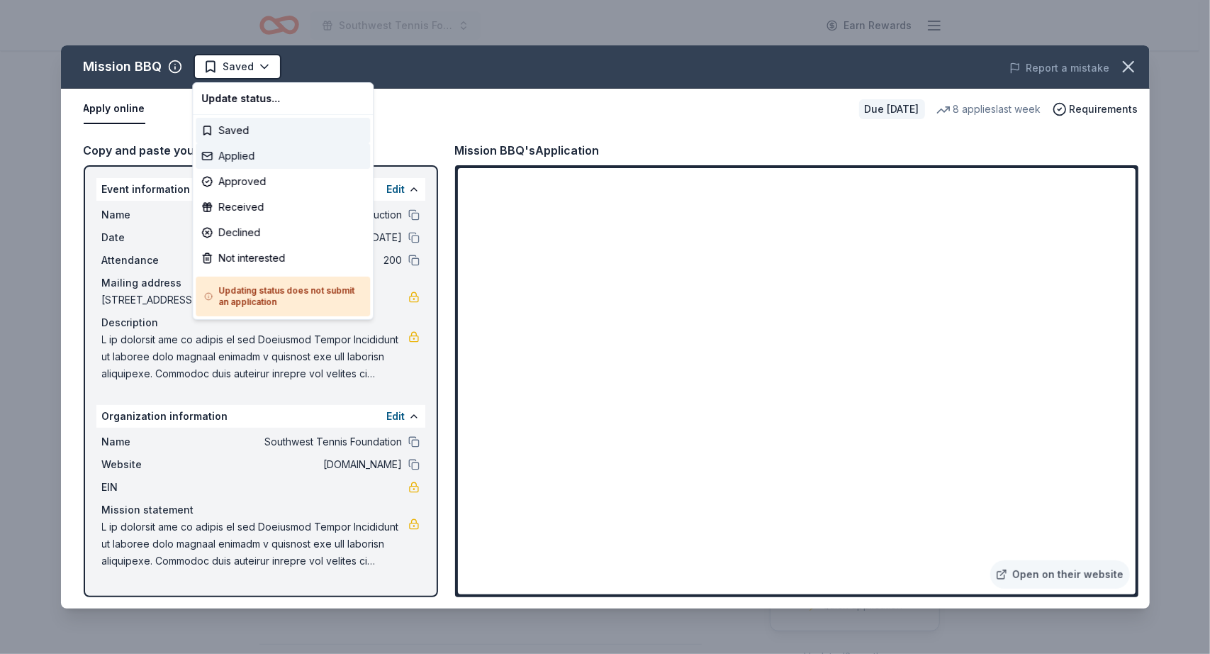
click at [239, 150] on div "Applied" at bounding box center [283, 156] width 174 height 26
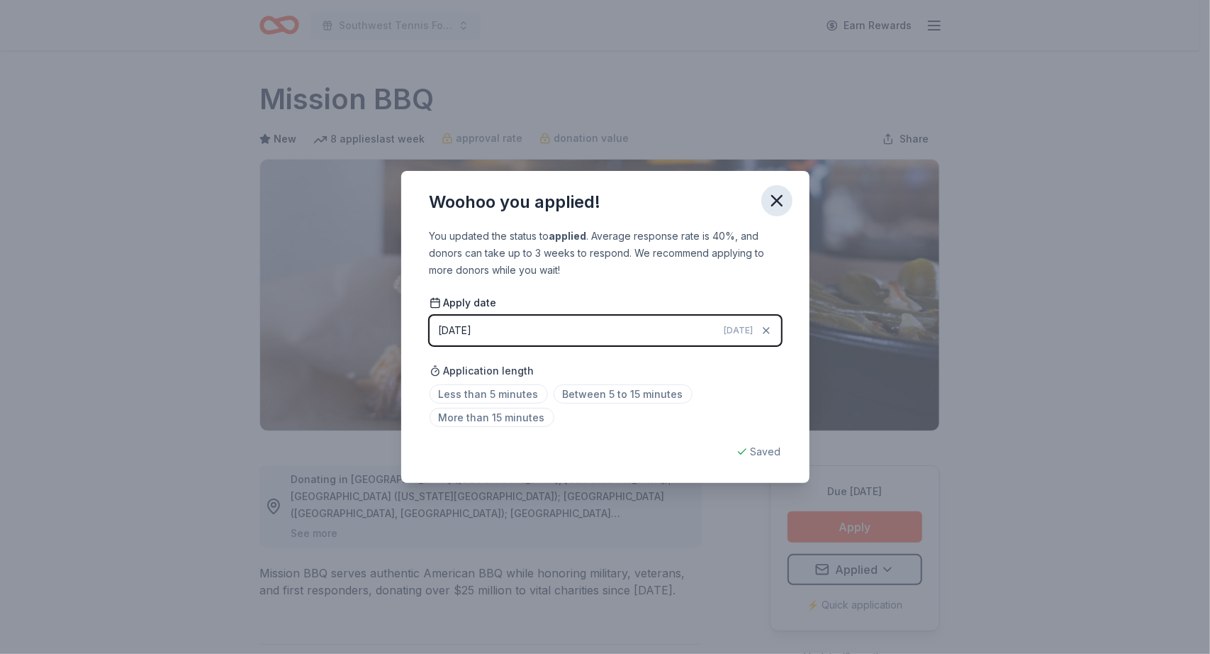
click at [771, 202] on icon "button" at bounding box center [777, 201] width 20 height 20
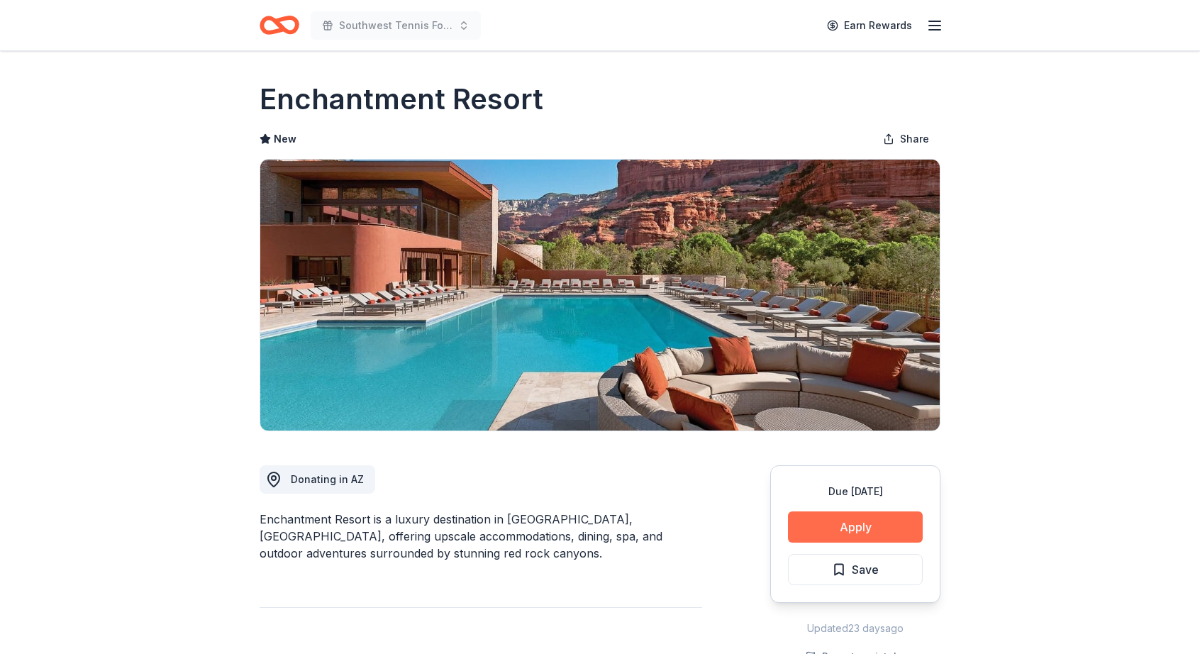
click at [858, 525] on button "Apply" at bounding box center [855, 526] width 135 height 31
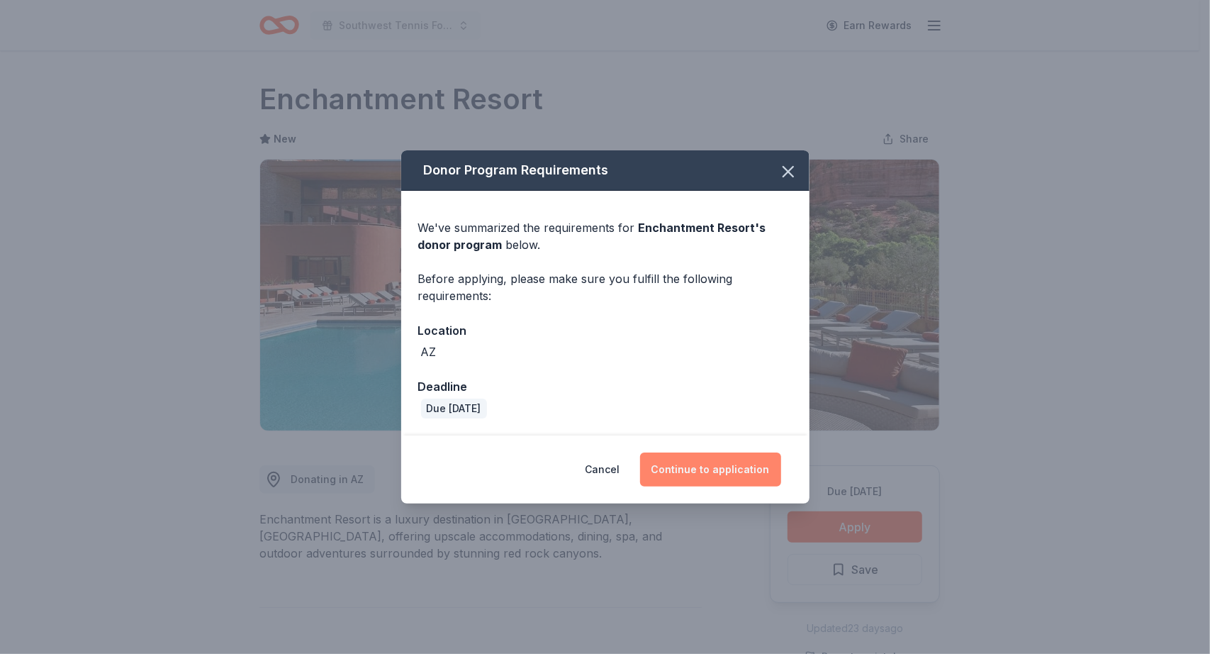
click at [745, 466] on button "Continue to application" at bounding box center [710, 469] width 141 height 34
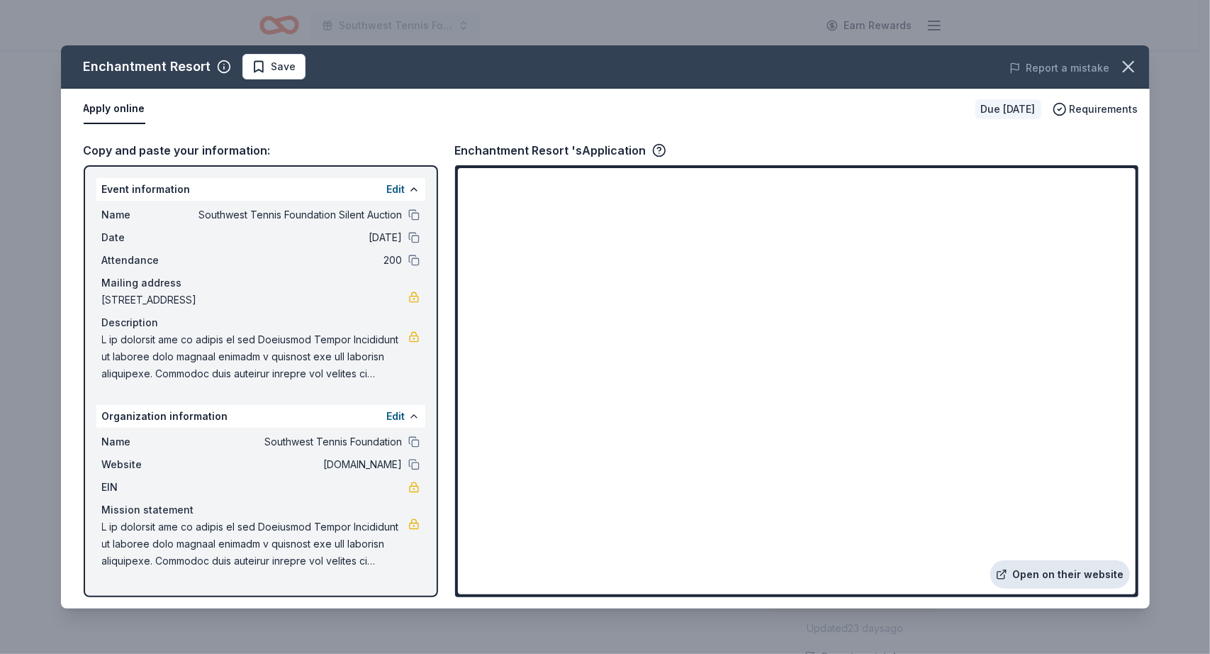
click at [1083, 586] on link "Open on their website" at bounding box center [1061, 574] width 140 height 28
